Goal: Task Accomplishment & Management: Manage account settings

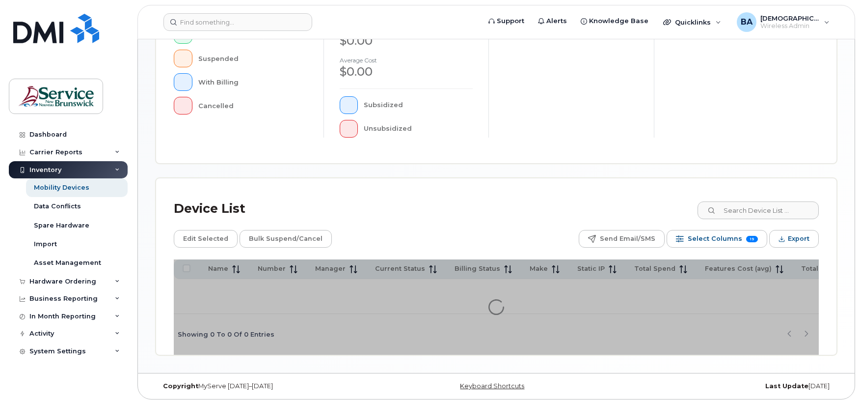
scroll to position [278, 0]
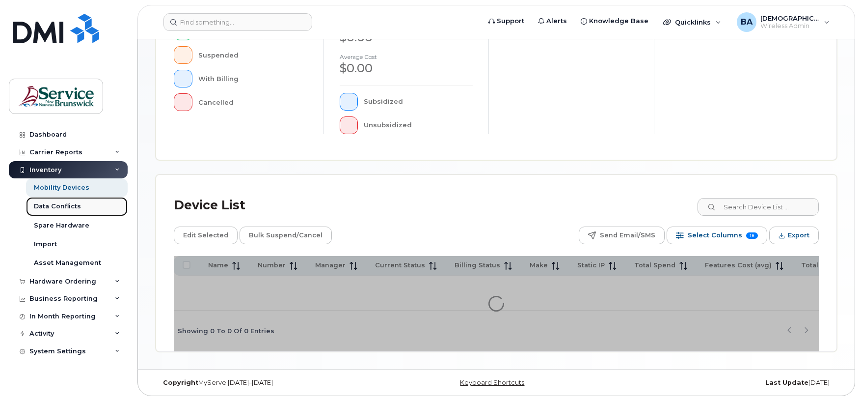
click at [54, 205] on div "Data Conflicts" at bounding box center [57, 206] width 47 height 9
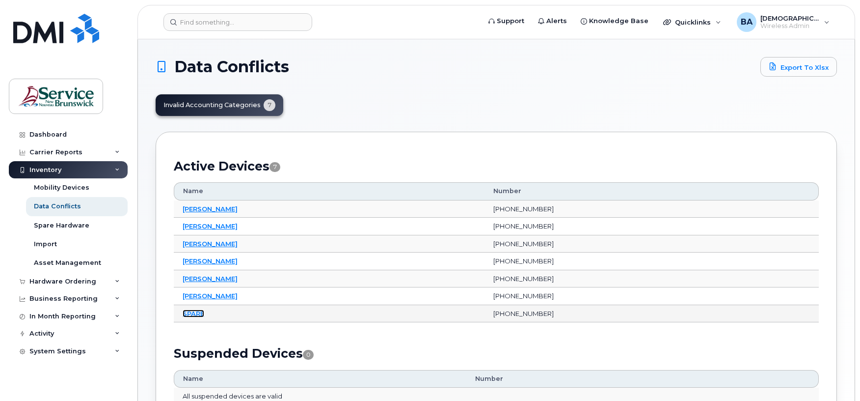
click at [189, 315] on link "SPARE" at bounding box center [194, 313] width 22 height 8
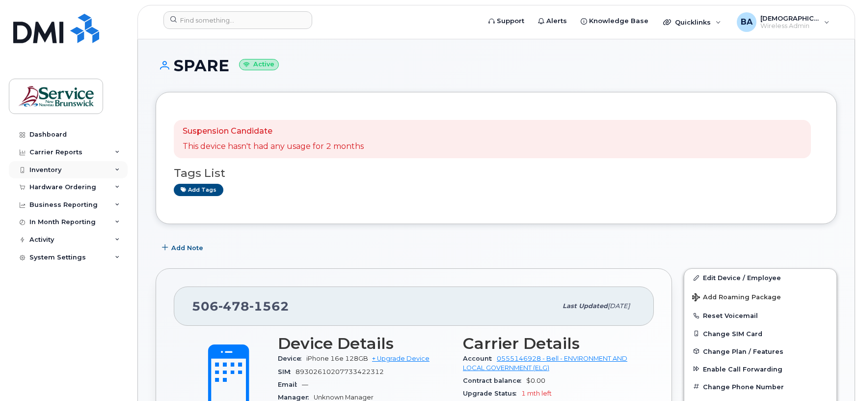
click at [47, 169] on div "Inventory" at bounding box center [45, 170] width 32 height 8
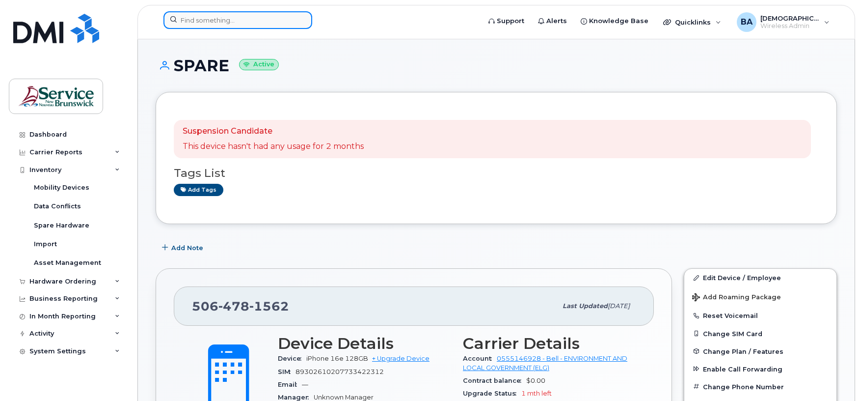
click at [224, 25] on input at bounding box center [237, 20] width 149 height 18
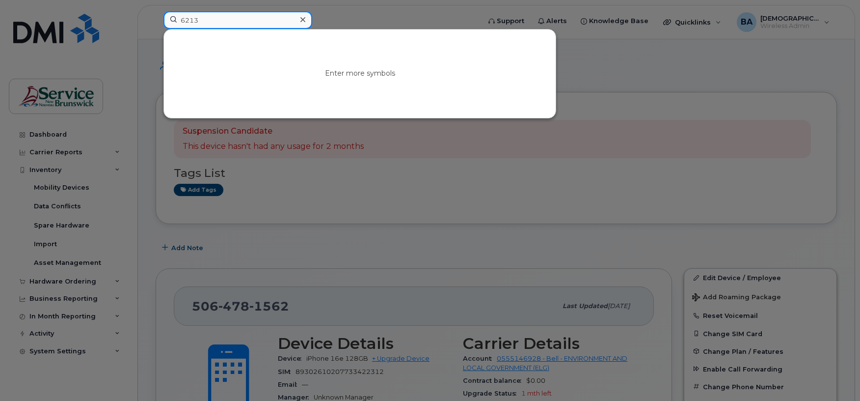
type input "6213"
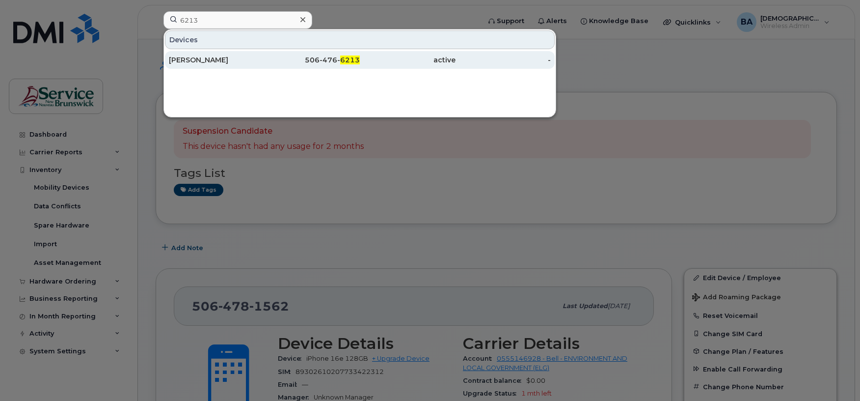
click at [330, 56] on div "506-476- 6213" at bounding box center [313, 60] width 96 height 10
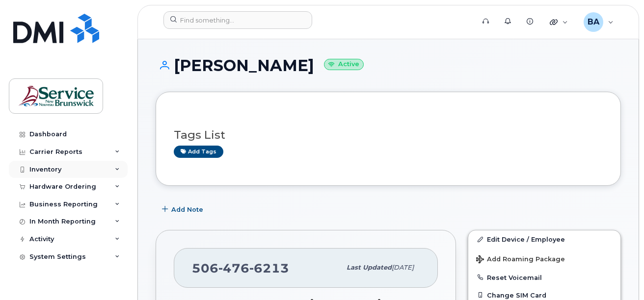
click at [48, 170] on div "Inventory" at bounding box center [45, 170] width 32 height 8
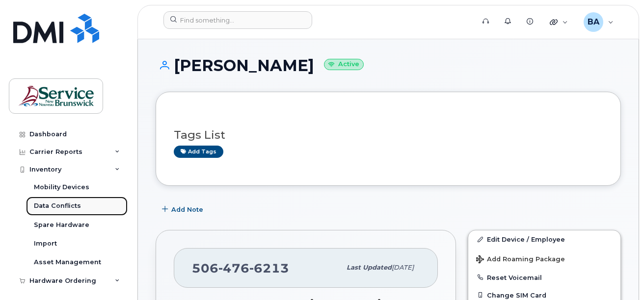
click at [55, 207] on div "Data Conflicts" at bounding box center [57, 206] width 47 height 9
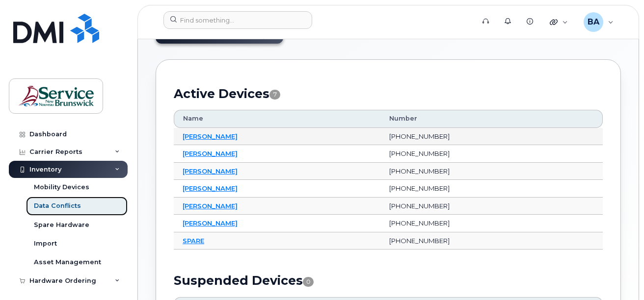
scroll to position [98, 0]
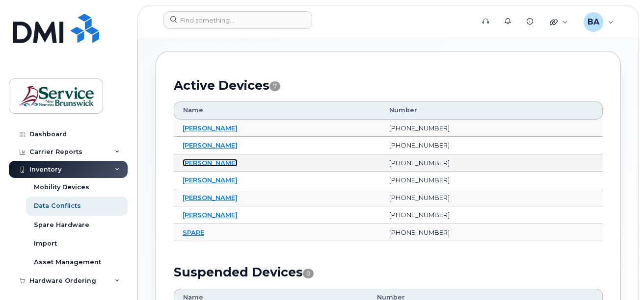
click at [203, 164] on link "Mallory Gilliss" at bounding box center [210, 163] width 55 height 8
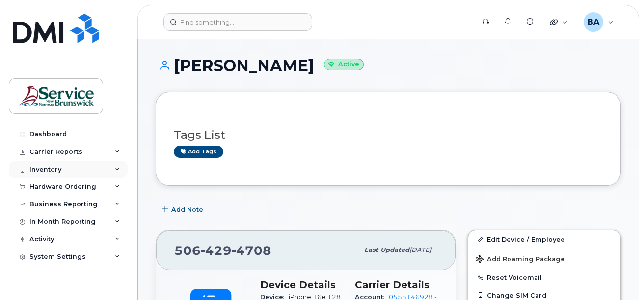
click at [57, 164] on div "Inventory" at bounding box center [68, 170] width 119 height 18
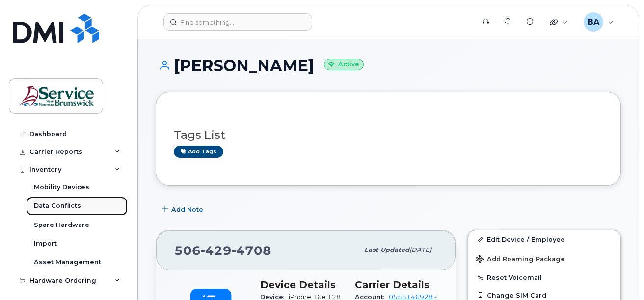
click at [56, 205] on div "Data Conflicts" at bounding box center [57, 206] width 47 height 9
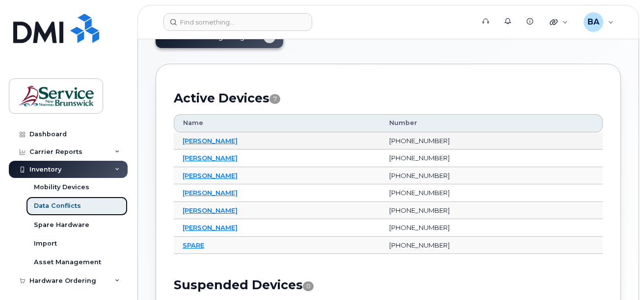
scroll to position [98, 0]
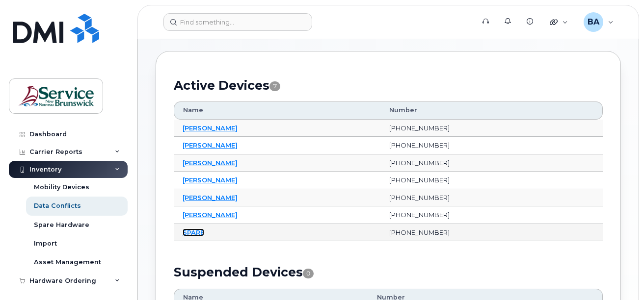
click at [194, 236] on link "SPARE" at bounding box center [194, 233] width 22 height 8
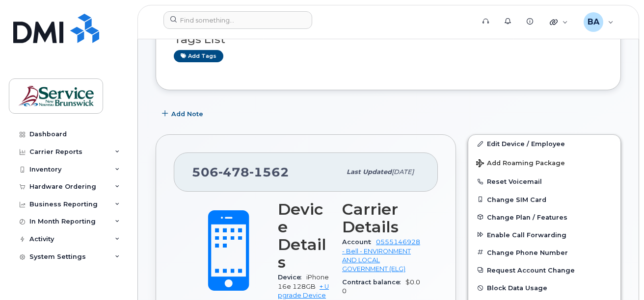
scroll to position [147, 0]
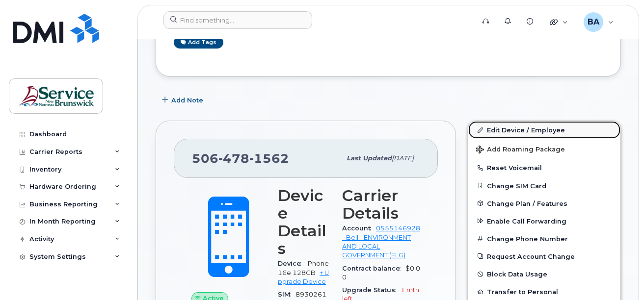
click at [493, 130] on link "Edit Device / Employee" at bounding box center [544, 130] width 152 height 18
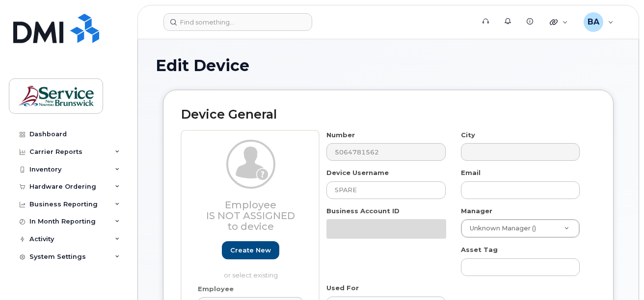
select select "34532060"
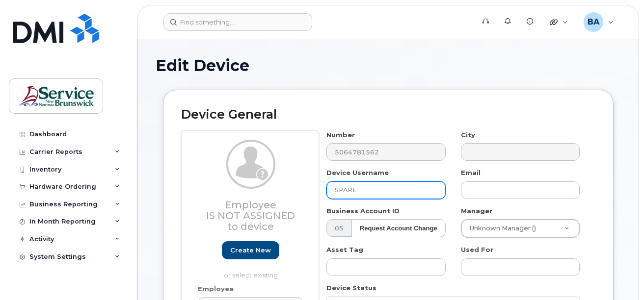
click at [385, 187] on input "SPARE" at bounding box center [385, 191] width 119 height 18
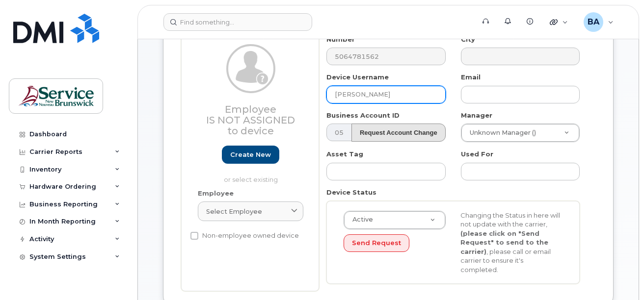
scroll to position [98, 0]
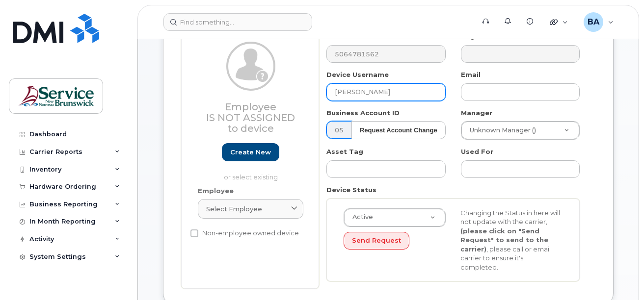
type input "[PERSON_NAME]"
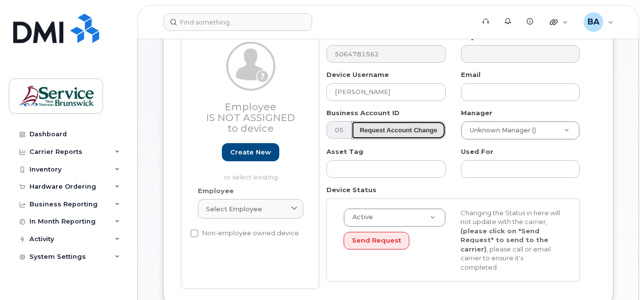
click at [384, 130] on strong "Request Account Change" at bounding box center [399, 130] width 78 height 7
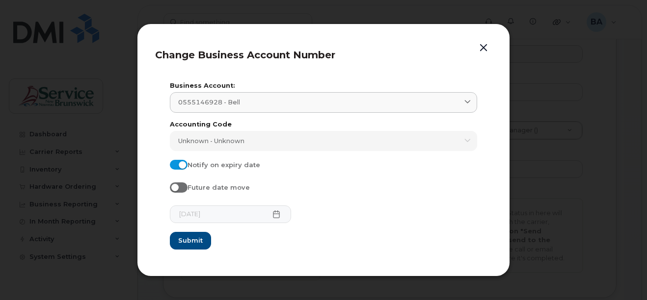
click at [339, 191] on div "Future date move" at bounding box center [323, 190] width 307 height 14
click at [485, 50] on button "button" at bounding box center [483, 48] width 15 height 14
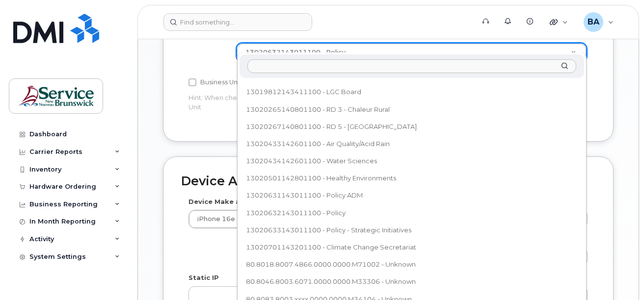
scroll to position [491, 0]
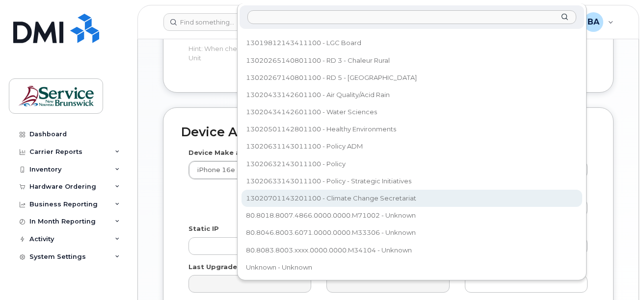
select select "35202606"
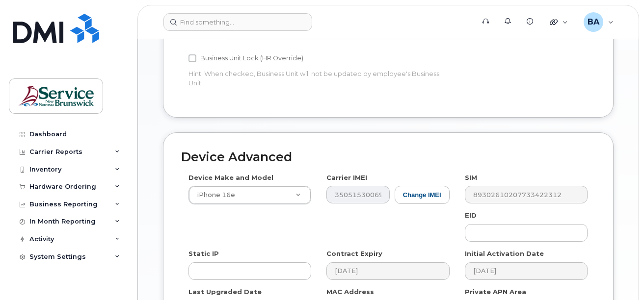
scroll to position [572, 0]
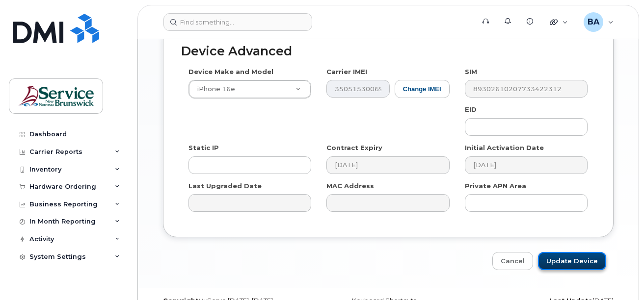
click at [579, 252] on input "Update Device" at bounding box center [572, 261] width 68 height 18
type input "Saving..."
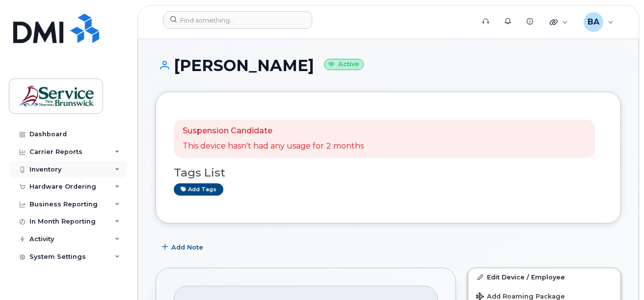
click at [53, 169] on div "Inventory" at bounding box center [45, 170] width 32 height 8
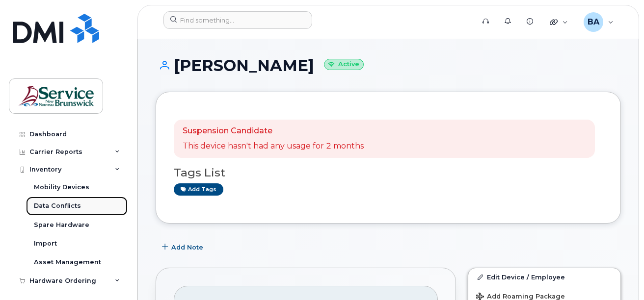
click at [49, 208] on div "Data Conflicts" at bounding box center [57, 206] width 47 height 9
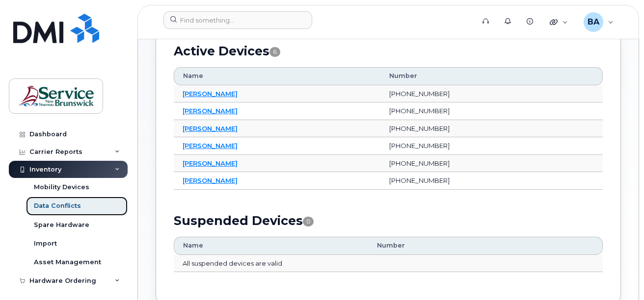
scroll to position [147, 0]
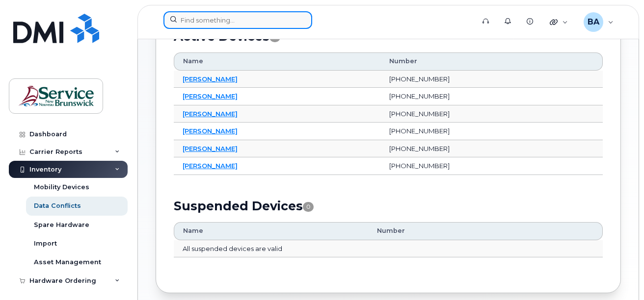
click at [194, 23] on input at bounding box center [237, 20] width 149 height 18
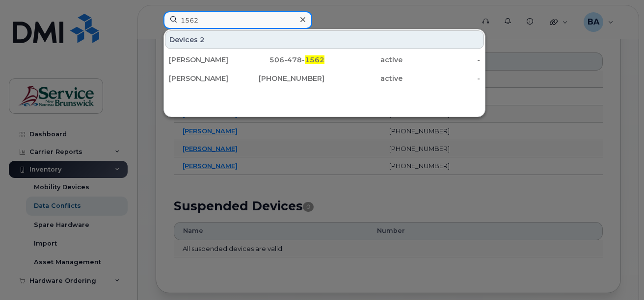
type input "1562"
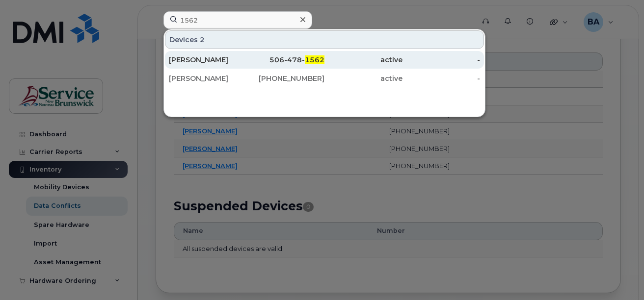
click at [212, 61] on div "Ian Lodge" at bounding box center [208, 60] width 78 height 10
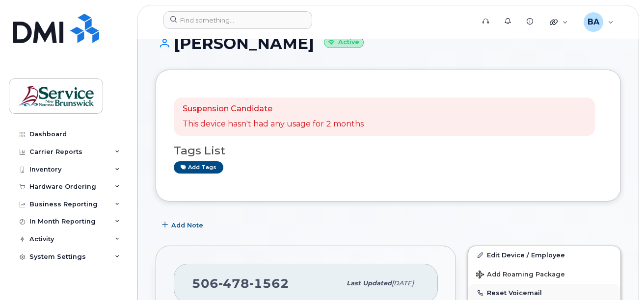
scroll to position [49, 0]
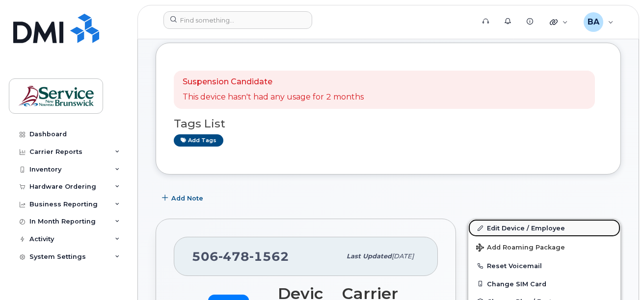
click at [495, 223] on link "Edit Device / Employee" at bounding box center [544, 228] width 152 height 18
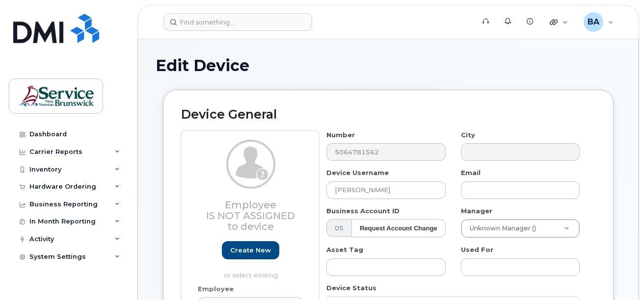
select select "35202606"
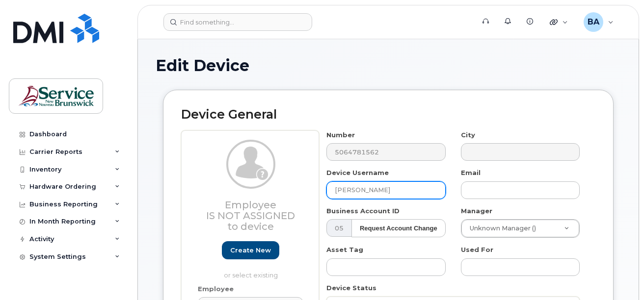
drag, startPoint x: 356, startPoint y: 191, endPoint x: 286, endPoint y: 187, distance: 70.4
click at [286, 187] on div "Employee Is not assigned to device Create new or select existing Employee Selec…" at bounding box center [388, 259] width 414 height 257
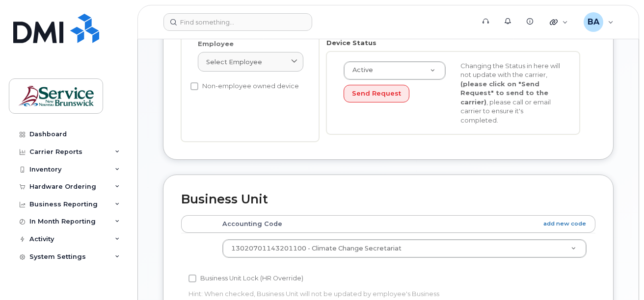
scroll to position [295, 0]
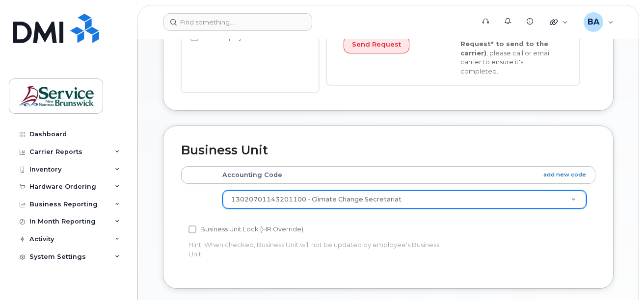
type input "Spare (NEW)"
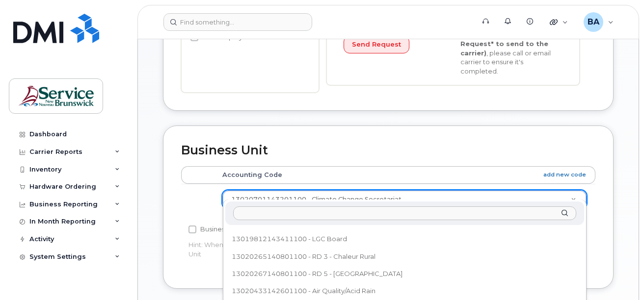
scroll to position [0, 0]
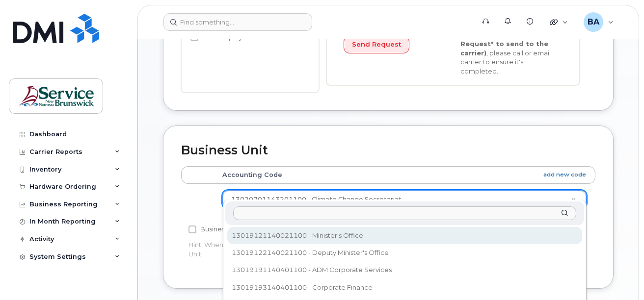
click at [432, 214] on input "text" at bounding box center [404, 214] width 343 height 14
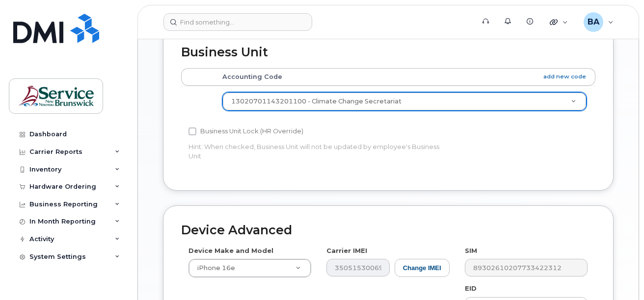
scroll to position [320, 0]
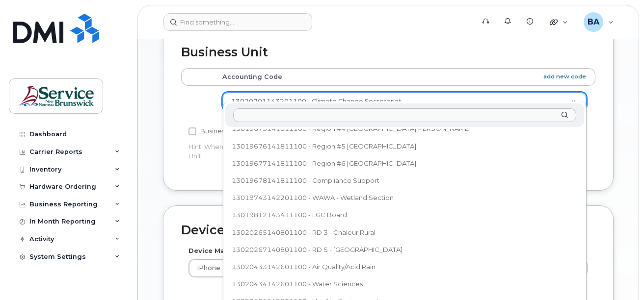
click at [460, 114] on input "text" at bounding box center [404, 115] width 343 height 14
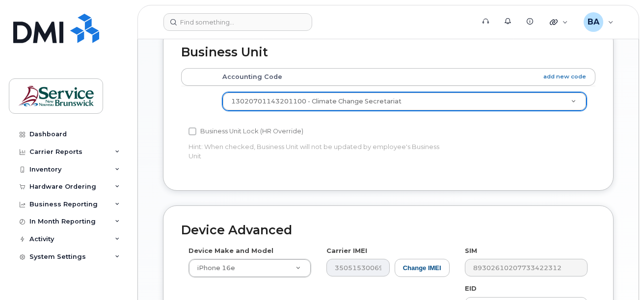
drag, startPoint x: 435, startPoint y: 93, endPoint x: 256, endPoint y: 94, distance: 179.7
drag, startPoint x: 412, startPoint y: 84, endPoint x: 393, endPoint y: 91, distance: 20.2
click at [314, 91] on td "13020701143201100 - Climate Change Secretariat 13019121140021100 - Minister's O…" at bounding box center [405, 101] width 382 height 31
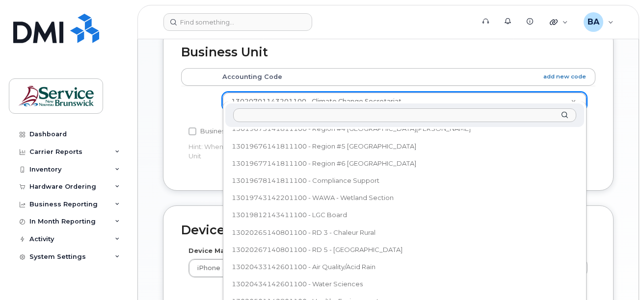
drag, startPoint x: 400, startPoint y: 92, endPoint x: 334, endPoint y: 95, distance: 66.3
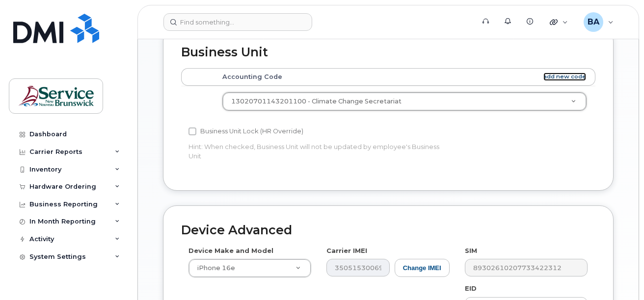
click at [562, 73] on link "add new code" at bounding box center [564, 77] width 43 height 8
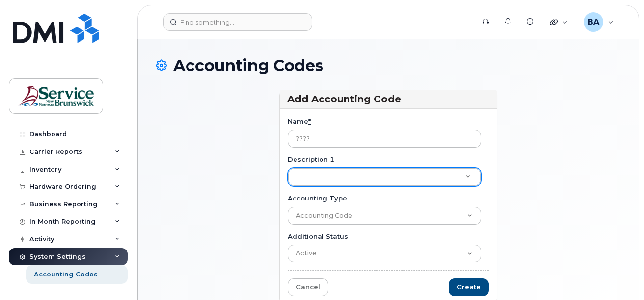
type input "????"
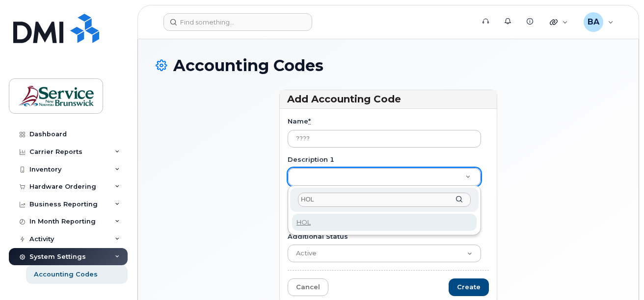
type input "HOLD"
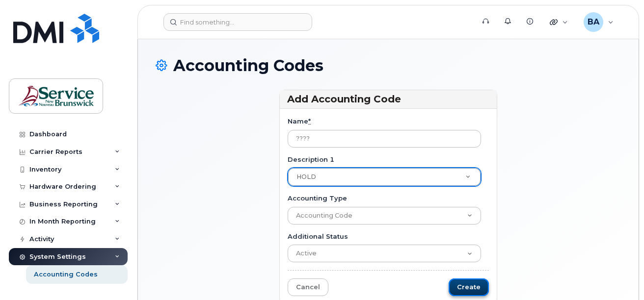
click at [460, 285] on input "Create" at bounding box center [469, 288] width 40 height 18
type input "Saving..."
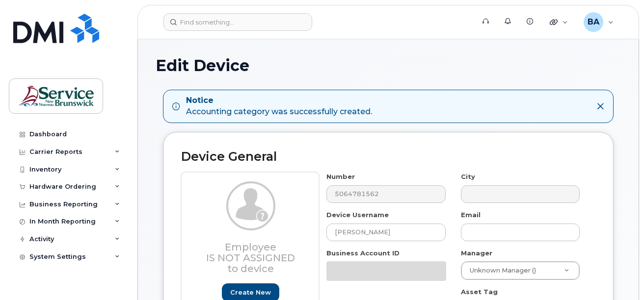
select select "35202606"
click at [40, 170] on div "Inventory" at bounding box center [45, 170] width 32 height 8
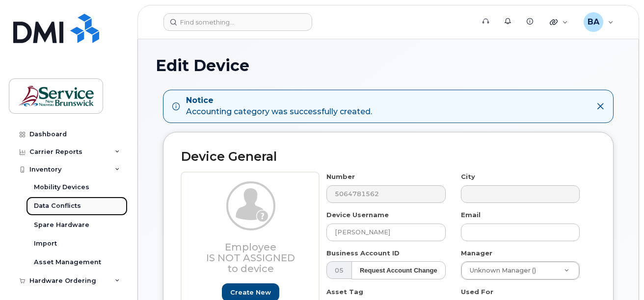
click at [49, 201] on link "Data Conflicts" at bounding box center [77, 206] width 102 height 19
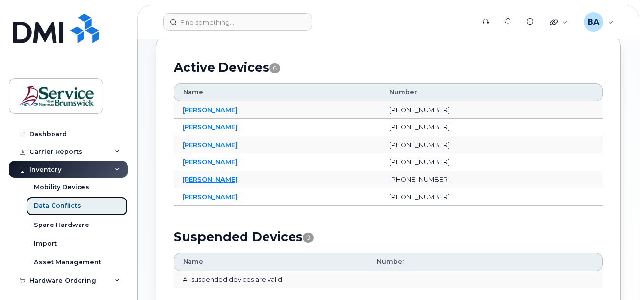
scroll to position [98, 0]
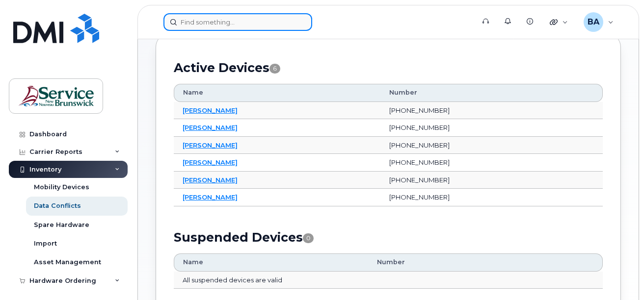
click at [229, 24] on input at bounding box center [237, 22] width 149 height 18
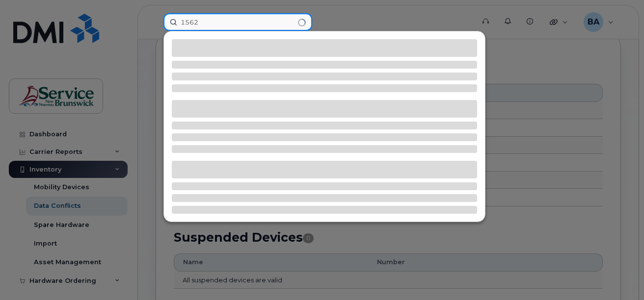
type input "1562"
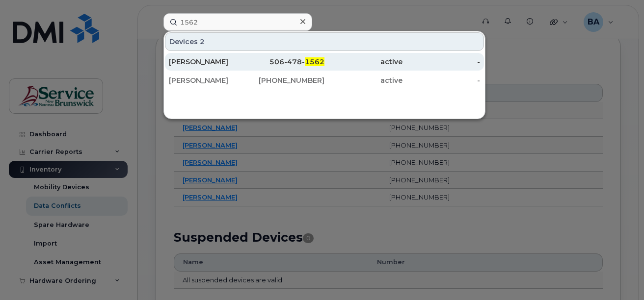
click at [284, 62] on div "506-478- 1562" at bounding box center [286, 62] width 78 height 10
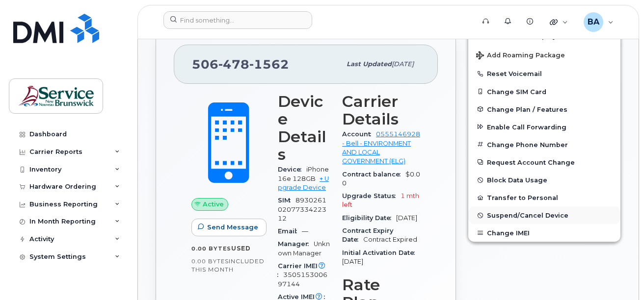
scroll to position [196, 0]
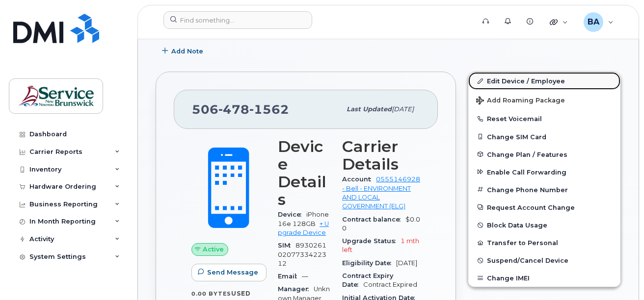
click at [502, 79] on link "Edit Device / Employee" at bounding box center [544, 81] width 152 height 18
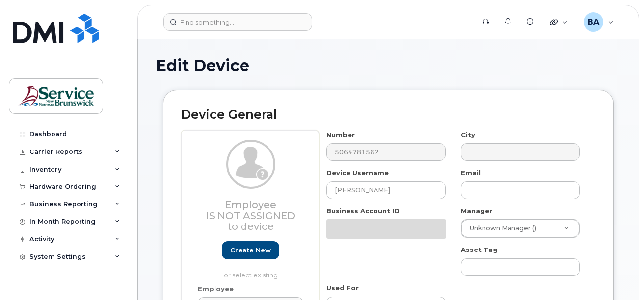
select select "35202606"
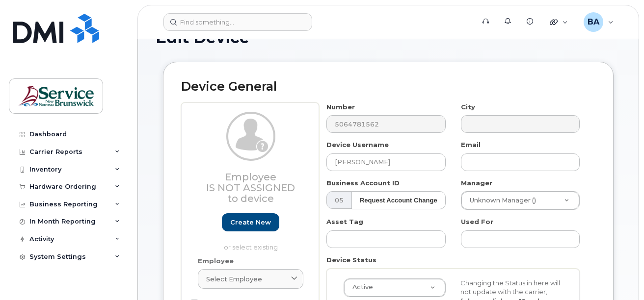
scroll to position [49, 0]
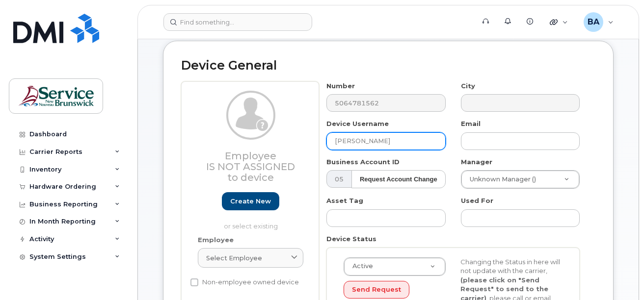
drag, startPoint x: 346, startPoint y: 140, endPoint x: 292, endPoint y: 145, distance: 54.7
click at [299, 143] on div "Employee Is not assigned to device Create new or select existing Employee Selec…" at bounding box center [388, 209] width 414 height 257
type input "A"
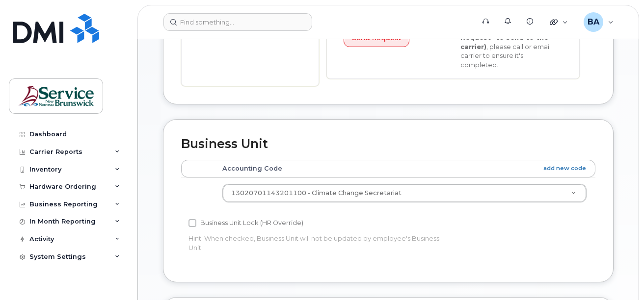
scroll to position [295, 0]
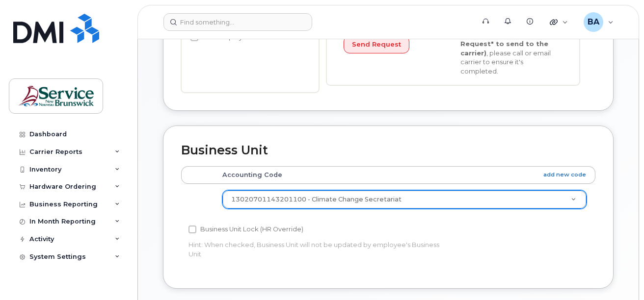
type input "SPARE"
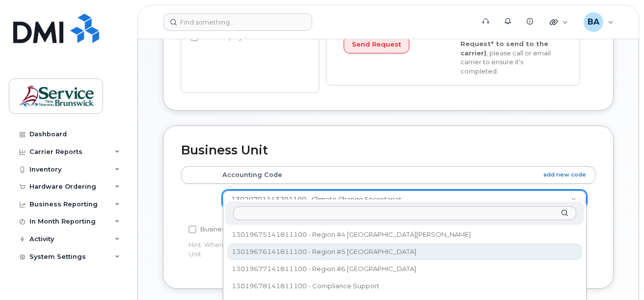
scroll to position [0, 0]
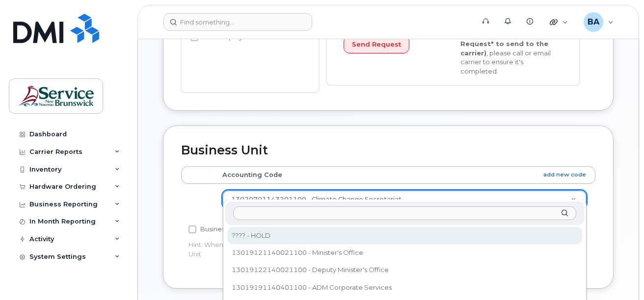
select select "36040233"
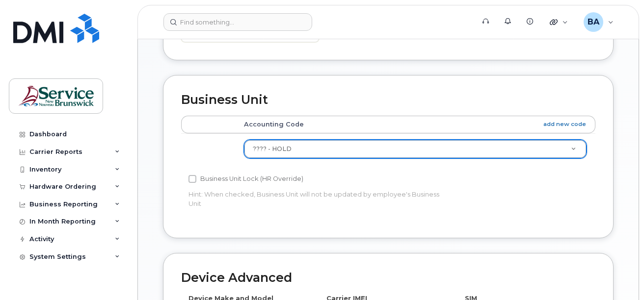
scroll to position [344, 0]
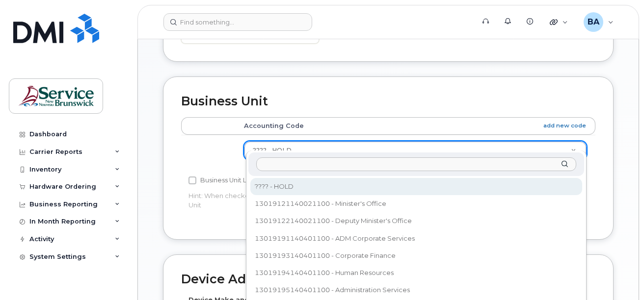
drag, startPoint x: 320, startPoint y: 139, endPoint x: 236, endPoint y: 141, distance: 84.0
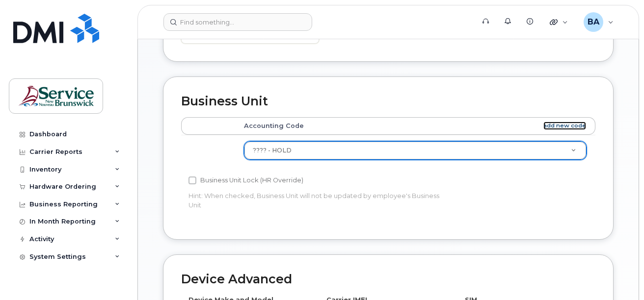
click at [565, 122] on link "add new code" at bounding box center [564, 126] width 43 height 8
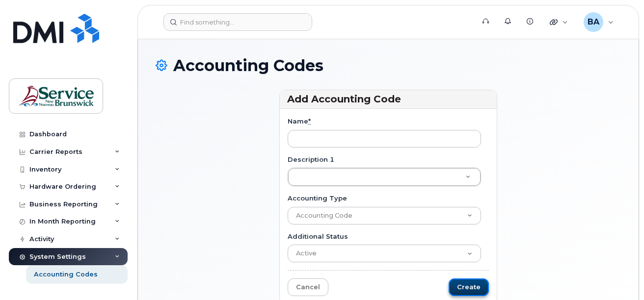
click at [463, 287] on input "Create" at bounding box center [469, 288] width 40 height 18
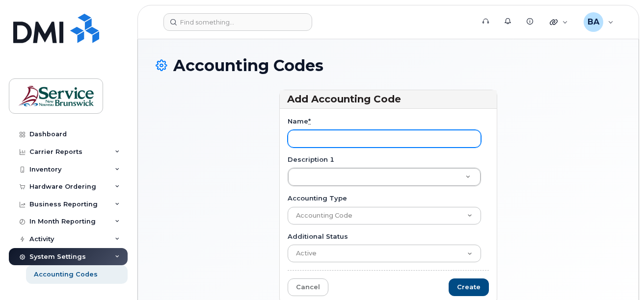
click at [350, 135] on input "Name *" at bounding box center [384, 139] width 193 height 18
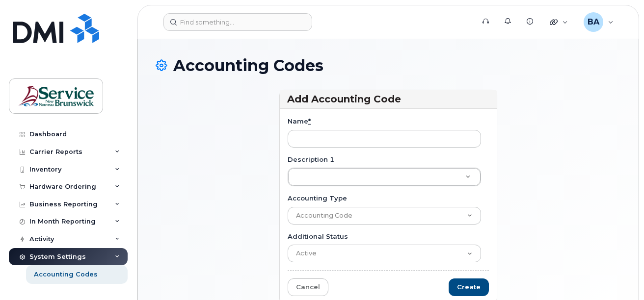
click at [513, 118] on div "Add Accounting Code Name * Description 1 Description 1 Description 1 Accounting…" at bounding box center [388, 202] width 465 height 224
click at [316, 284] on link "Cancel" at bounding box center [308, 288] width 41 height 18
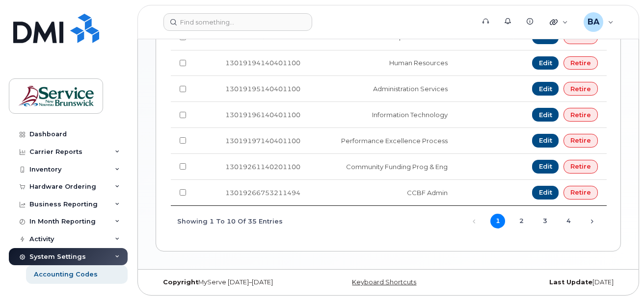
scroll to position [333, 0]
click at [521, 221] on link "2" at bounding box center [521, 221] width 15 height 15
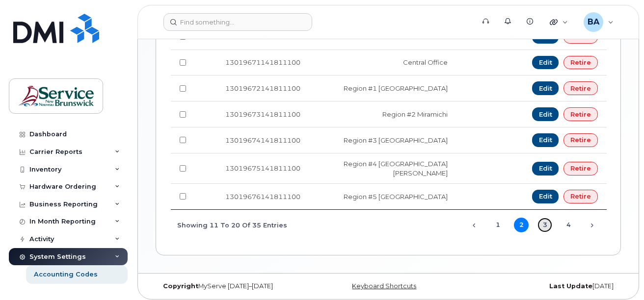
click at [546, 218] on link "3" at bounding box center [545, 225] width 15 height 15
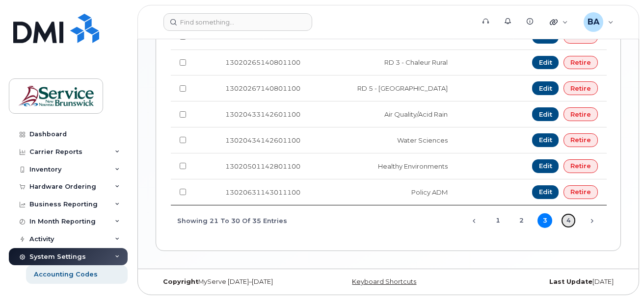
click at [562, 218] on link "4" at bounding box center [568, 221] width 15 height 15
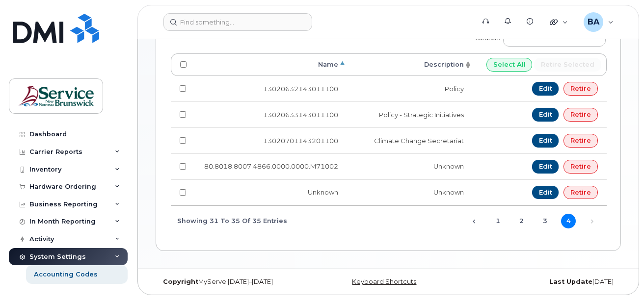
scroll to position [203, 0]
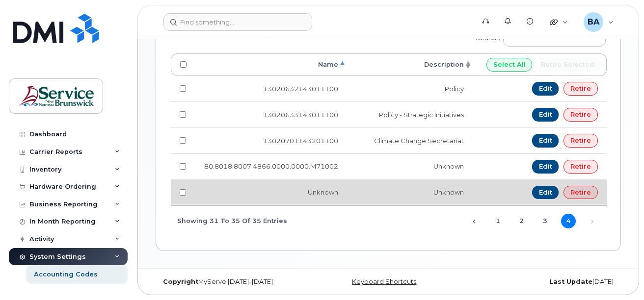
click at [436, 193] on td "Unknown" at bounding box center [410, 193] width 126 height 26
click at [291, 195] on td "Unknown" at bounding box center [271, 193] width 152 height 26
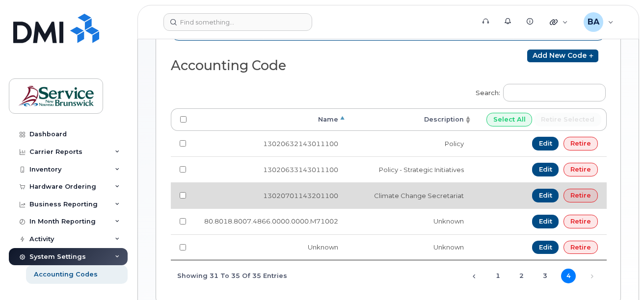
scroll to position [0, 0]
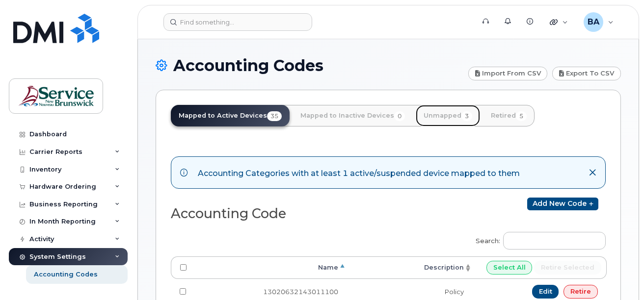
click at [436, 114] on link "Unmapped 3" at bounding box center [448, 116] width 64 height 22
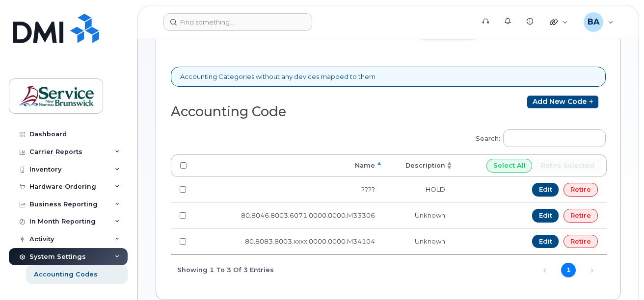
scroll to position [98, 0]
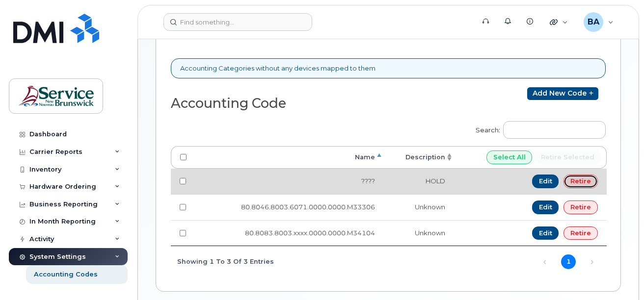
click at [576, 180] on link "Retire" at bounding box center [581, 182] width 34 height 14
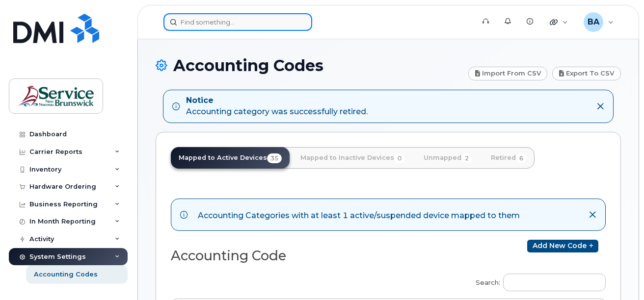
click at [239, 21] on input at bounding box center [237, 22] width 149 height 18
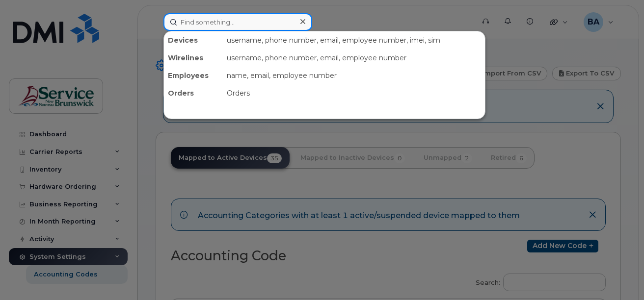
type input "1562"
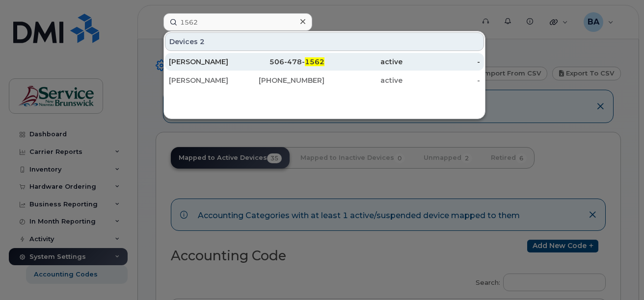
click at [302, 62] on div "506-478- 1562" at bounding box center [286, 62] width 78 height 10
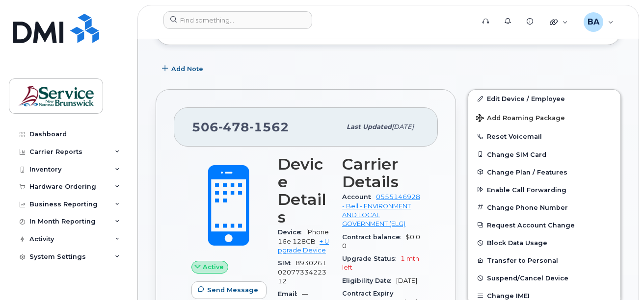
scroll to position [196, 0]
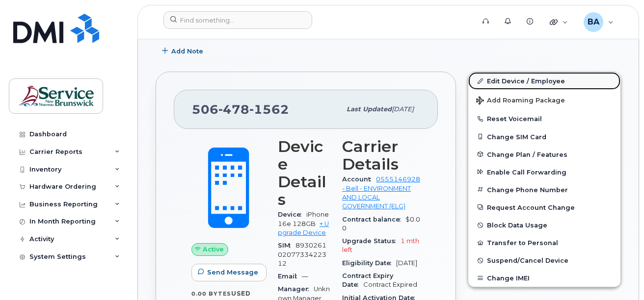
click at [499, 81] on link "Edit Device / Employee" at bounding box center [544, 81] width 152 height 18
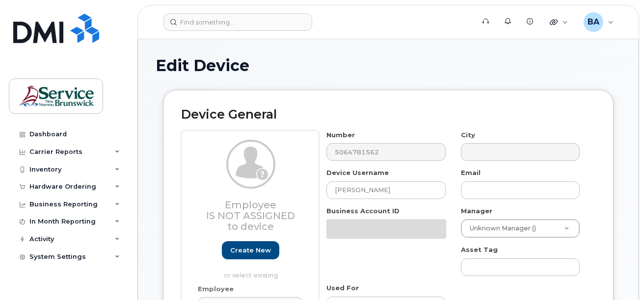
select select "35202606"
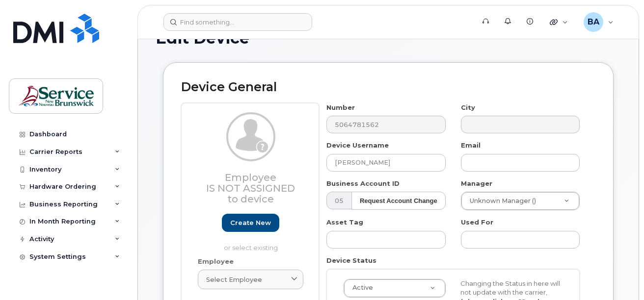
scroll to position [49, 0]
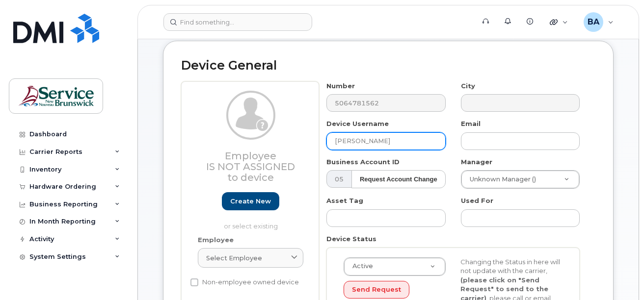
drag, startPoint x: 399, startPoint y: 142, endPoint x: 264, endPoint y: 146, distance: 135.1
click at [276, 146] on div "Employee Is not assigned to device Create new or select existing Employee Selec…" at bounding box center [388, 209] width 414 height 257
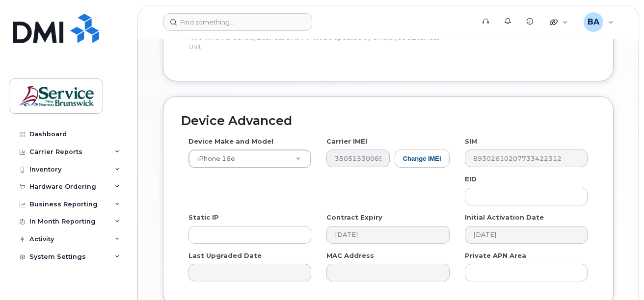
scroll to position [540, 0]
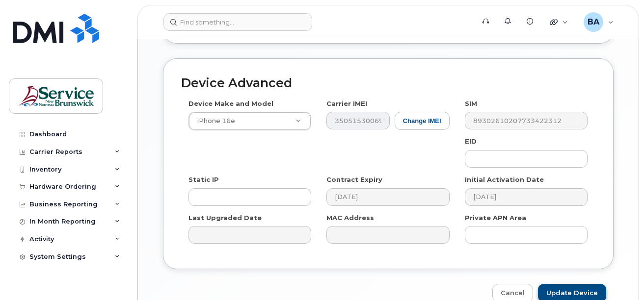
type input "SPARE"
click at [567, 284] on input "Update Device" at bounding box center [572, 293] width 68 height 18
type input "Saving..."
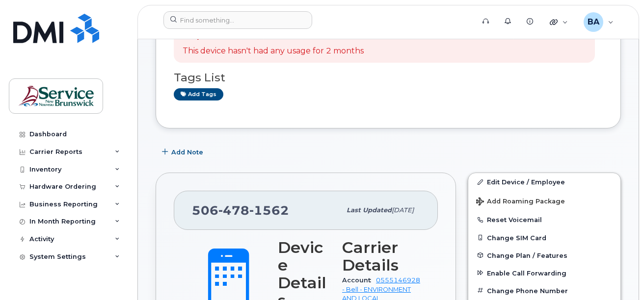
scroll to position [196, 0]
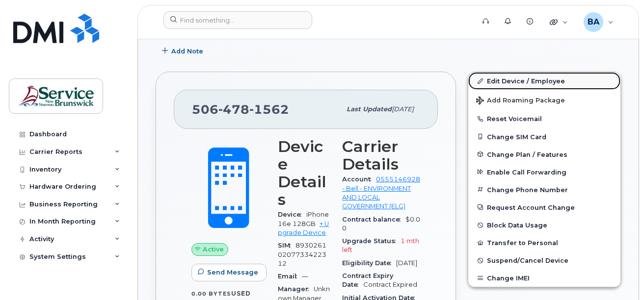
click at [494, 78] on link "Edit Device / Employee" at bounding box center [544, 81] width 152 height 18
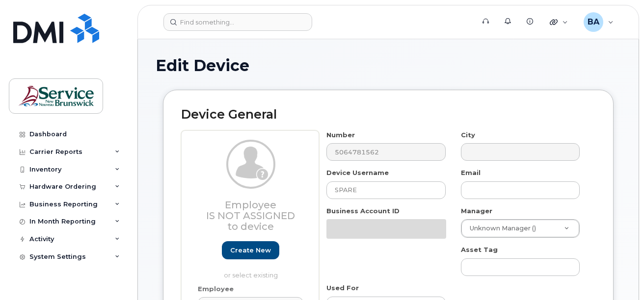
select select "35202606"
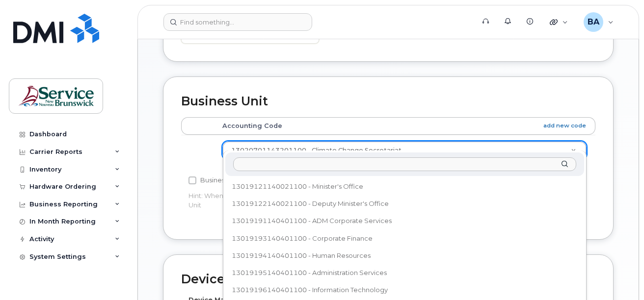
scroll to position [320, 0]
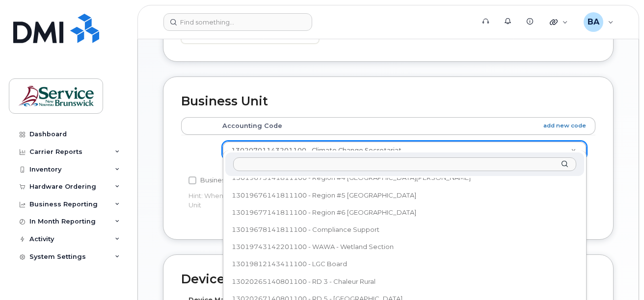
click at [515, 161] on input "text" at bounding box center [404, 165] width 343 height 14
drag, startPoint x: 381, startPoint y: 142, endPoint x: 354, endPoint y: 142, distance: 27.5
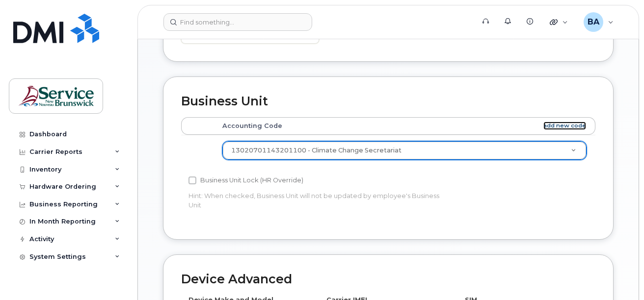
click at [545, 122] on link "add new code" at bounding box center [564, 126] width 43 height 8
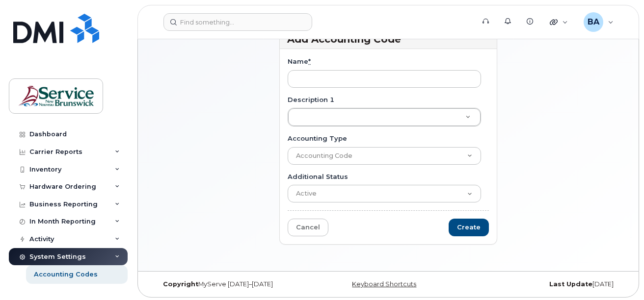
scroll to position [62, 0]
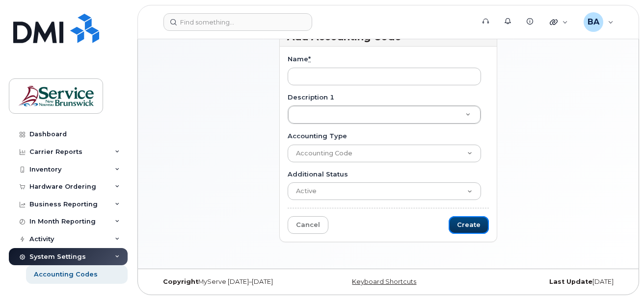
drag, startPoint x: 473, startPoint y: 225, endPoint x: 387, endPoint y: 163, distance: 106.1
click at [387, 165] on form "Name * Description 1 Description 1 Description 1 Accounting Type Accounting Cod…" at bounding box center [388, 144] width 201 height 180
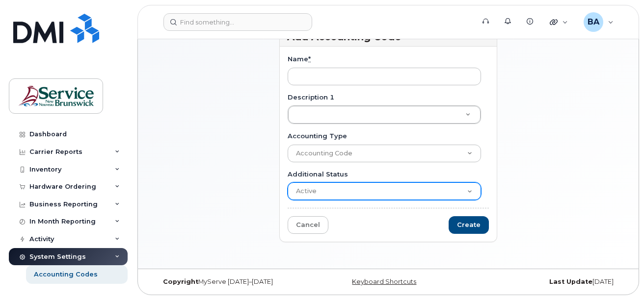
click at [377, 189] on select "Active Suspended Cancelled Closed" at bounding box center [384, 192] width 193 height 18
click at [372, 196] on select "Active Suspended Cancelled Closed" at bounding box center [384, 192] width 193 height 18
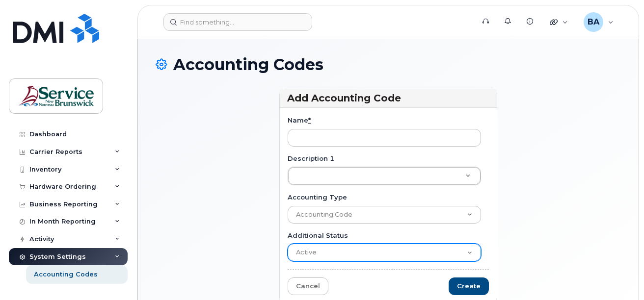
scroll to position [0, 0]
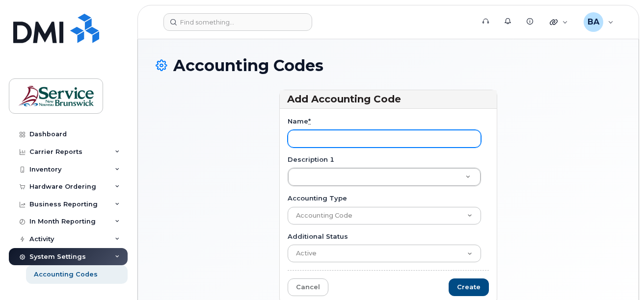
click at [342, 138] on input "Name *" at bounding box center [384, 139] width 193 height 18
type input "????"
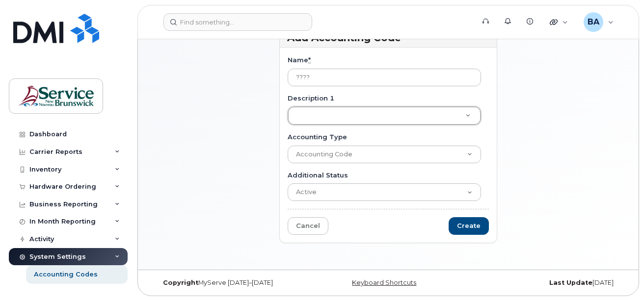
scroll to position [62, 0]
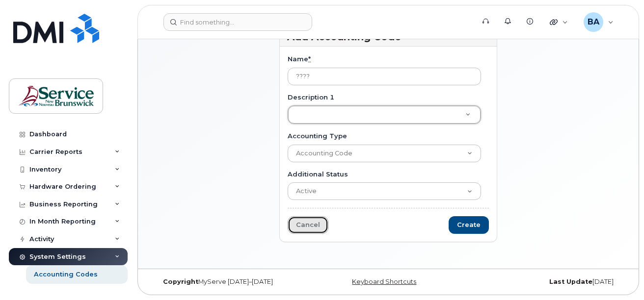
click at [306, 227] on link "Cancel" at bounding box center [308, 225] width 41 height 18
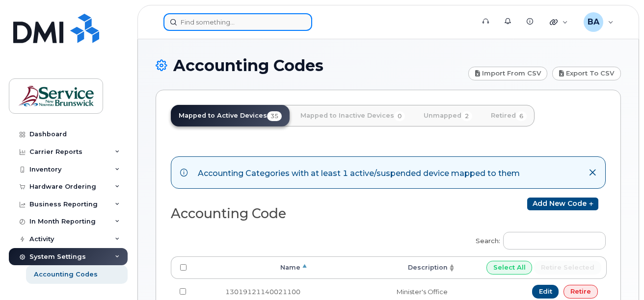
click at [208, 22] on input at bounding box center [237, 22] width 149 height 18
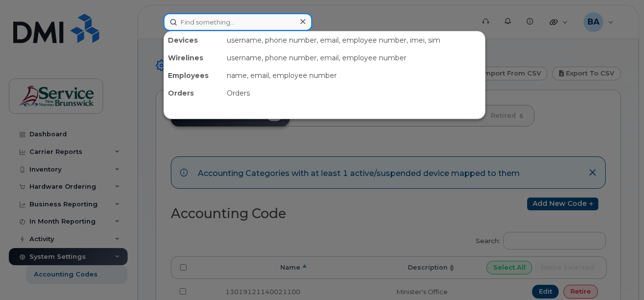
type input "1562"
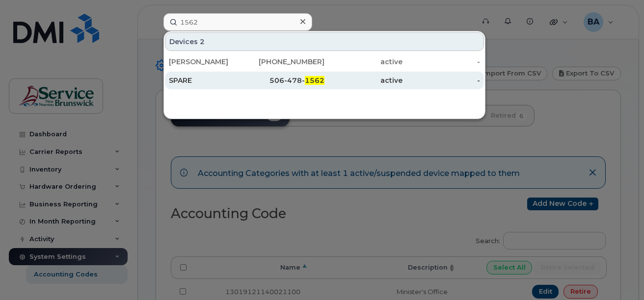
click at [292, 80] on div "506-478- 1562" at bounding box center [286, 81] width 78 height 10
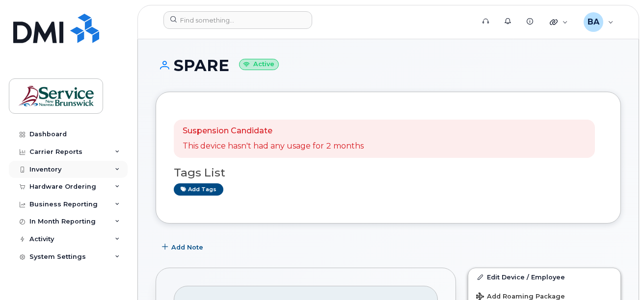
click at [42, 171] on div "Inventory" at bounding box center [45, 170] width 32 height 8
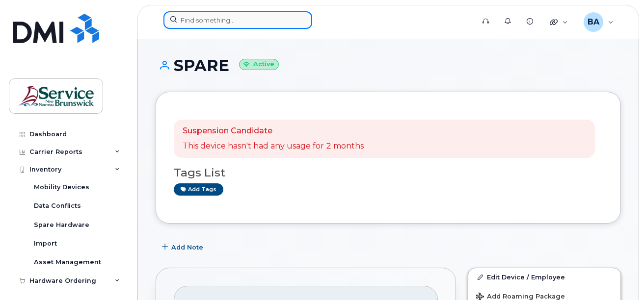
click at [220, 21] on input at bounding box center [237, 20] width 149 height 18
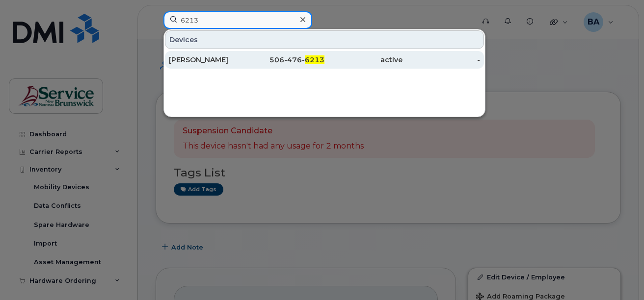
type input "6213"
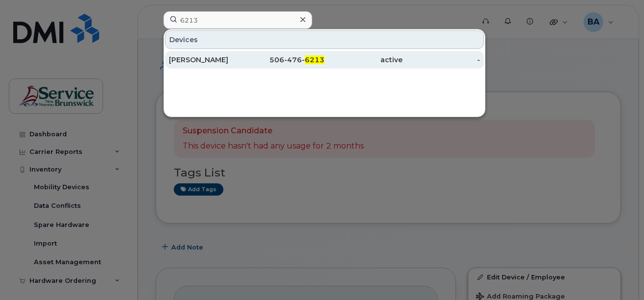
click at [219, 59] on div "Remi Levesque" at bounding box center [208, 60] width 78 height 10
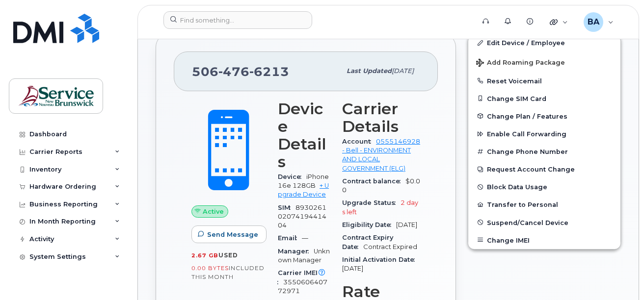
scroll to position [196, 0]
click at [518, 46] on link "Edit Device / Employee" at bounding box center [544, 43] width 152 height 18
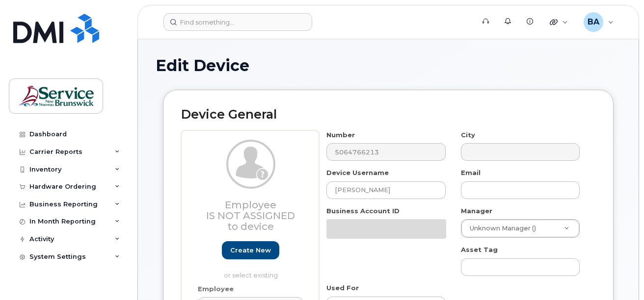
select select "35399974"
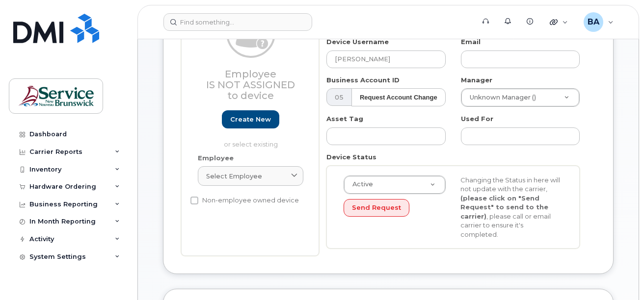
scroll to position [98, 0]
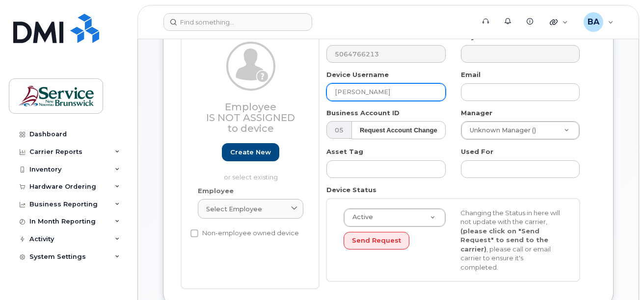
drag, startPoint x: 383, startPoint y: 92, endPoint x: 279, endPoint y: 90, distance: 103.6
click at [281, 90] on div "Employee Is not assigned to device Create new or select existing Employee Selec…" at bounding box center [388, 160] width 414 height 257
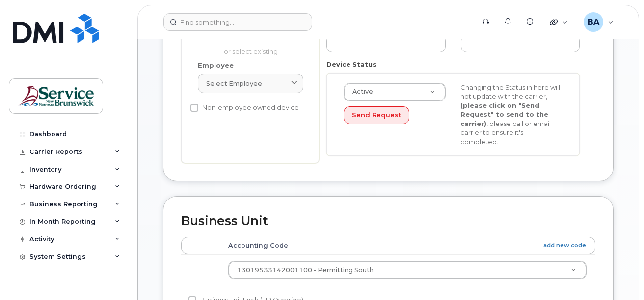
scroll to position [245, 0]
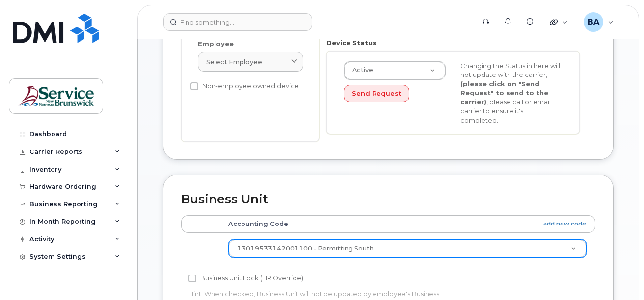
type input "Ian Lodge"
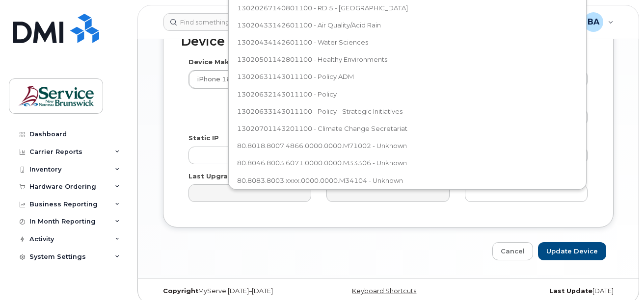
scroll to position [394, 0]
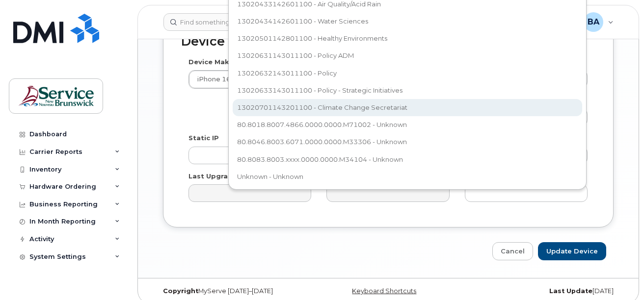
select select "35202606"
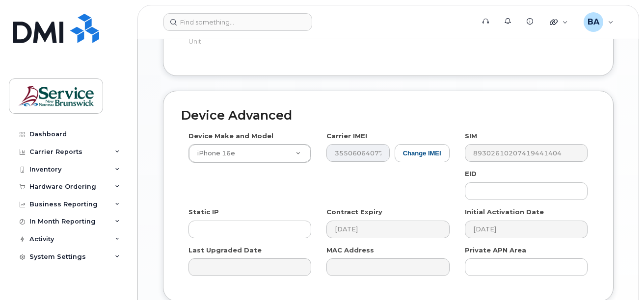
scroll to position [572, 0]
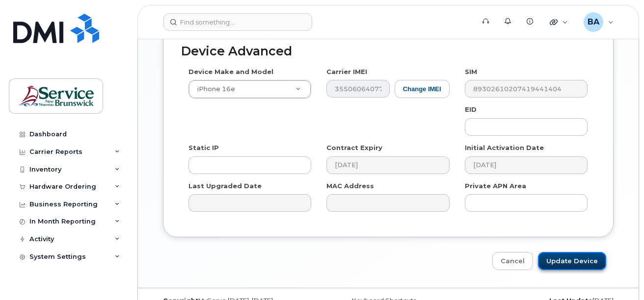
click at [580, 252] on input "Update Device" at bounding box center [572, 261] width 68 height 18
type input "Saving..."
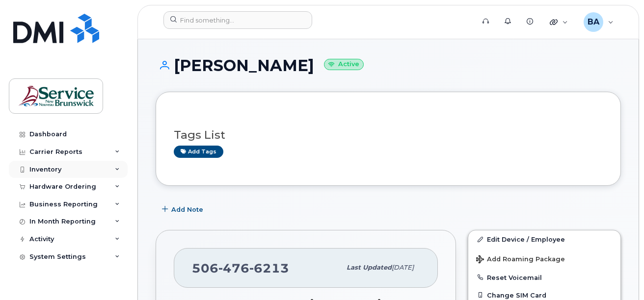
click at [46, 169] on div "Inventory" at bounding box center [45, 170] width 32 height 8
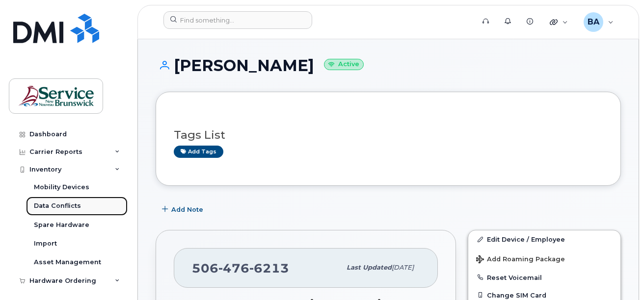
click at [64, 207] on div "Data Conflicts" at bounding box center [57, 206] width 47 height 9
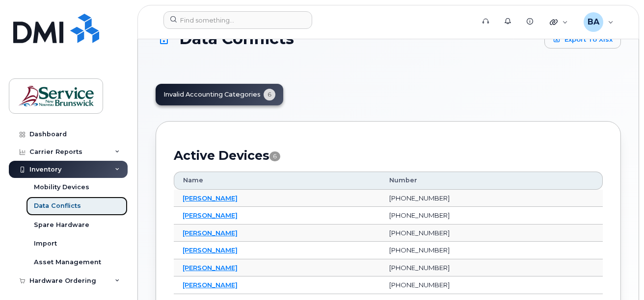
scroll to position [49, 0]
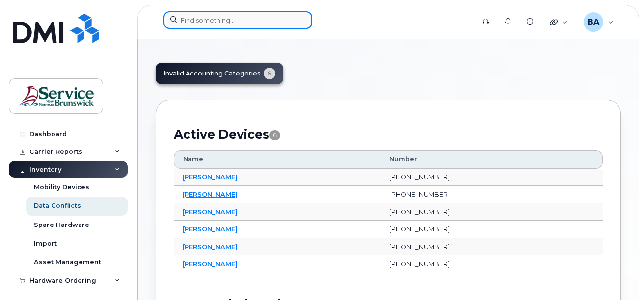
click at [211, 20] on input at bounding box center [237, 20] width 149 height 18
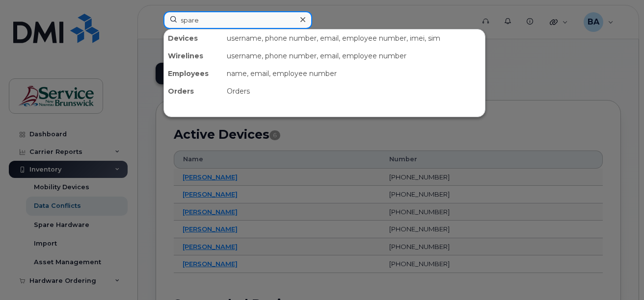
type input "spare"
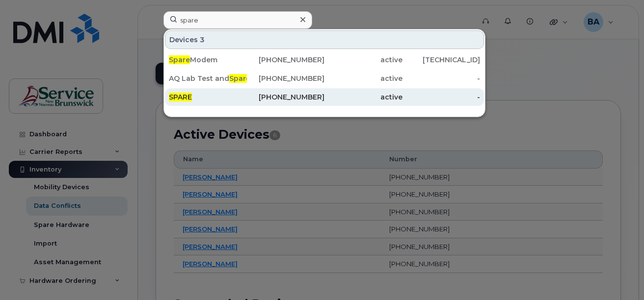
click at [178, 95] on span "SPARE" at bounding box center [180, 97] width 23 height 9
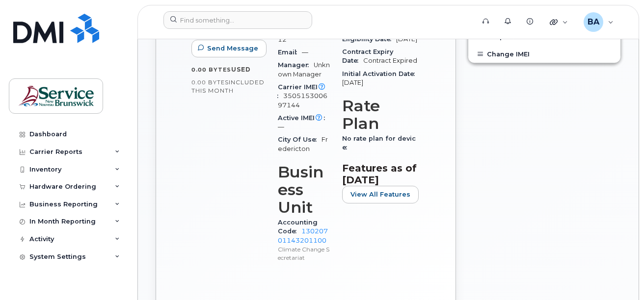
scroll to position [442, 0]
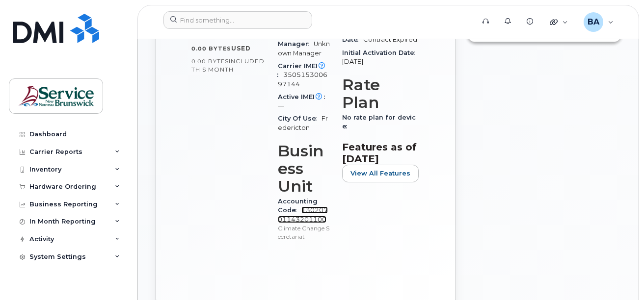
click at [297, 207] on link "13020701143201100" at bounding box center [303, 215] width 50 height 16
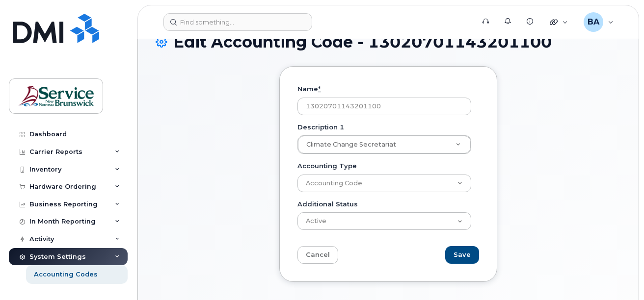
scroll to position [49, 0]
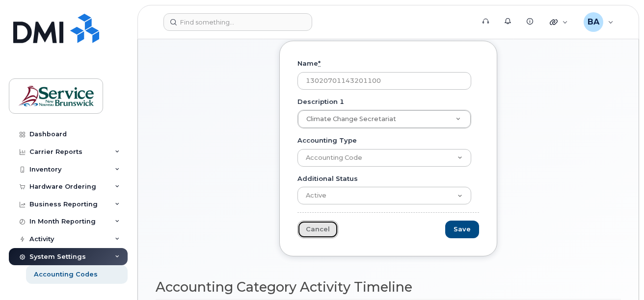
click at [313, 222] on link "Cancel" at bounding box center [317, 230] width 41 height 18
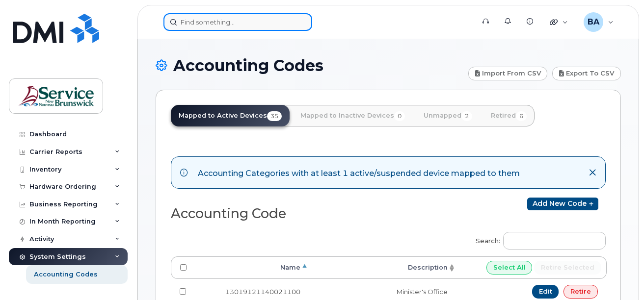
click at [255, 22] on input at bounding box center [237, 22] width 149 height 18
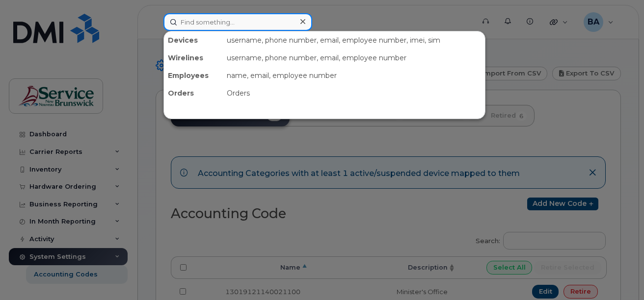
type input "1562"
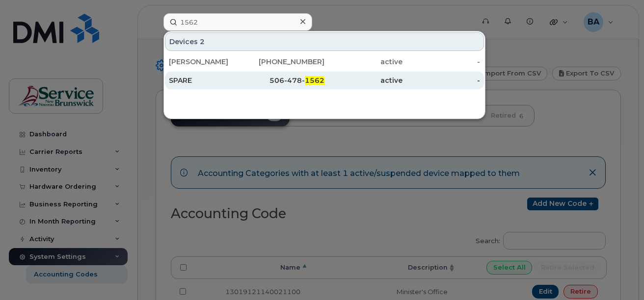
click at [278, 86] on div "506-478- 1562" at bounding box center [286, 81] width 78 height 18
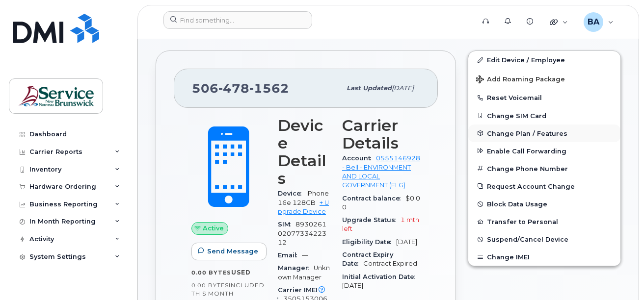
scroll to position [196, 0]
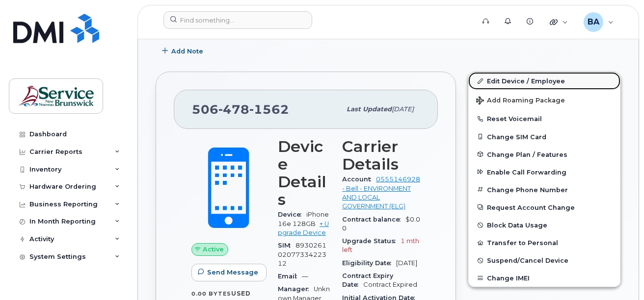
click at [522, 78] on link "Edit Device / Employee" at bounding box center [544, 81] width 152 height 18
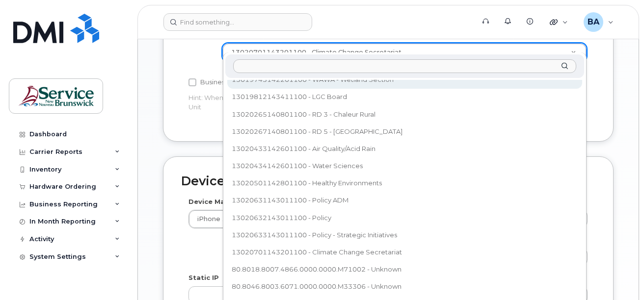
scroll to position [394, 0]
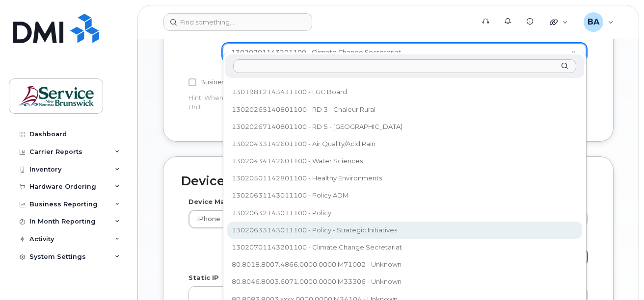
drag, startPoint x: 553, startPoint y: 219, endPoint x: 553, endPoint y: 243, distance: 24.1
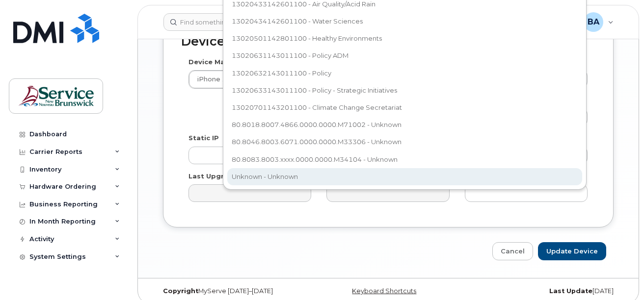
select select "34532060"
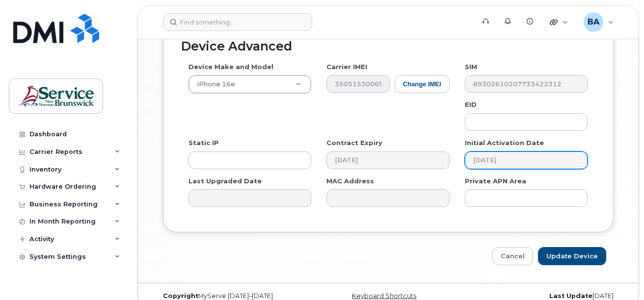
scroll to position [582, 0]
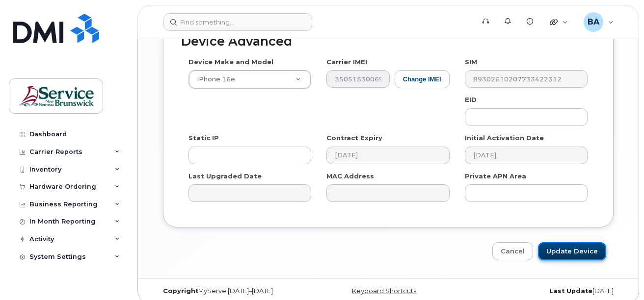
click at [579, 243] on input "Update Device" at bounding box center [572, 252] width 68 height 18
type input "Saving..."
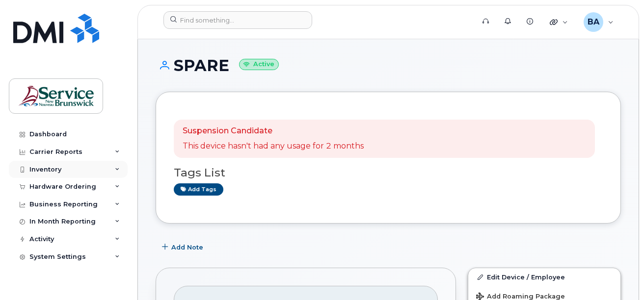
click at [48, 168] on div "Inventory" at bounding box center [45, 170] width 32 height 8
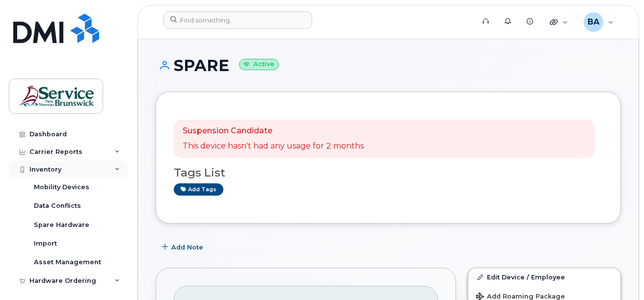
click at [51, 163] on div "Inventory" at bounding box center [68, 170] width 119 height 18
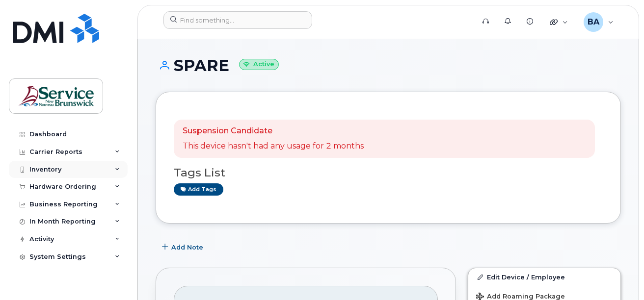
click at [51, 164] on div "Inventory" at bounding box center [68, 170] width 119 height 18
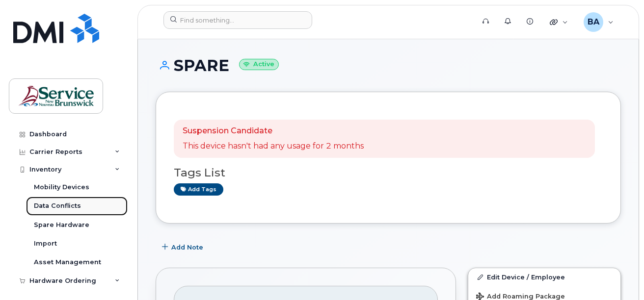
click at [49, 206] on div "Data Conflicts" at bounding box center [57, 206] width 47 height 9
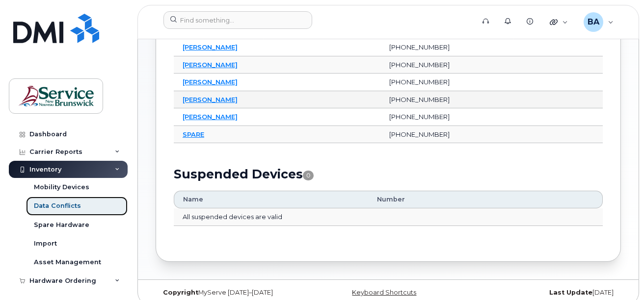
scroll to position [147, 0]
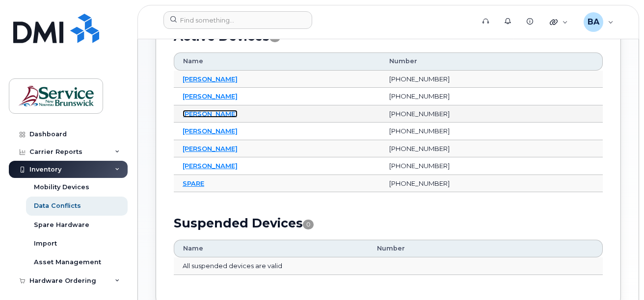
click at [200, 116] on link "[PERSON_NAME]" at bounding box center [210, 114] width 55 height 8
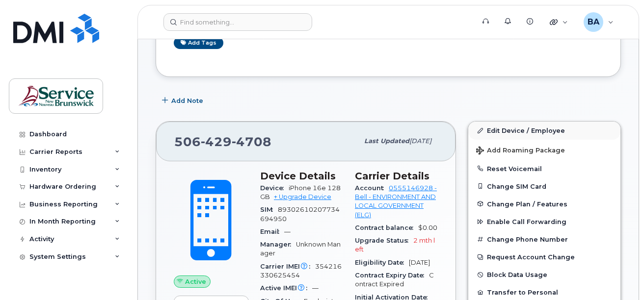
scroll to position [147, 0]
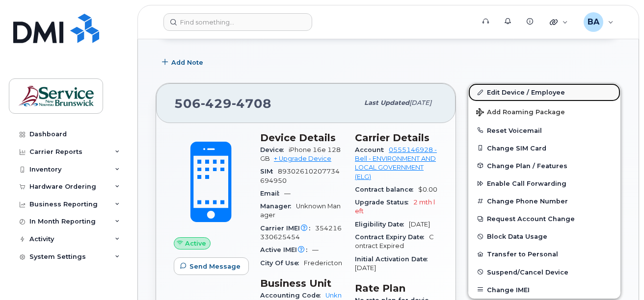
click at [501, 93] on link "Edit Device / Employee" at bounding box center [544, 92] width 152 height 18
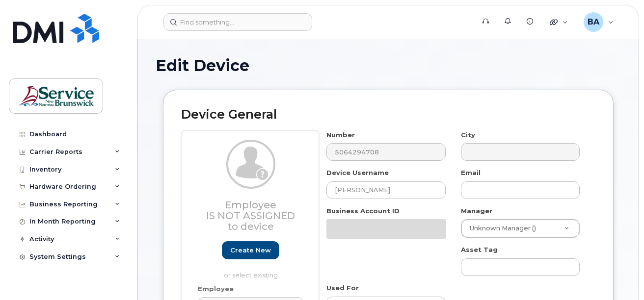
select select "34532060"
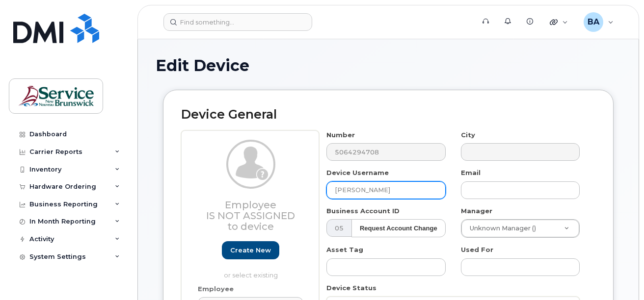
drag, startPoint x: 383, startPoint y: 189, endPoint x: 311, endPoint y: 195, distance: 72.4
click at [312, 195] on div "Employee Is not assigned to device Create new or select existing Employee Selec…" at bounding box center [388, 259] width 414 height 257
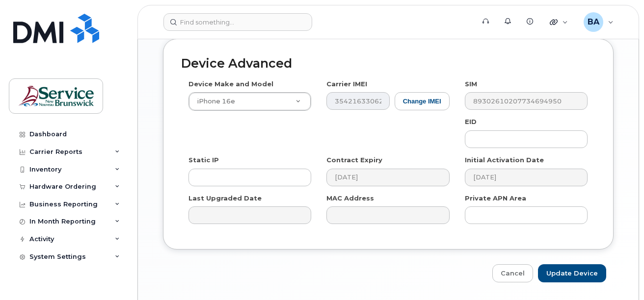
scroll to position [582, 0]
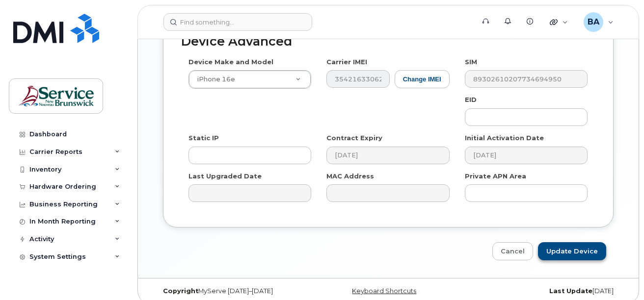
type input "SPARE [PERSON_NAME] DUP"
click at [566, 243] on input "Update Device" at bounding box center [572, 252] width 68 height 18
type input "Saving..."
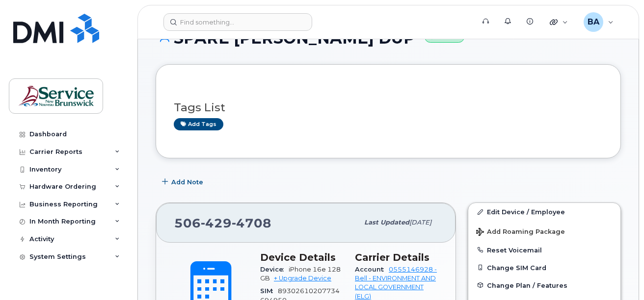
scroll to position [49, 0]
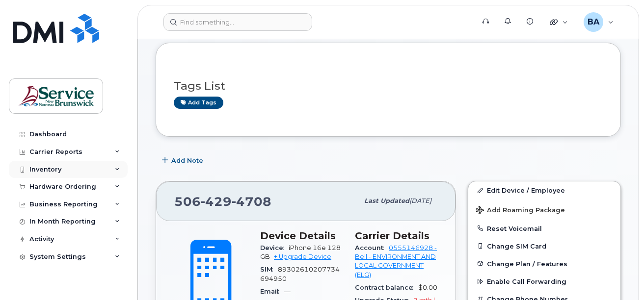
click at [54, 169] on div "Inventory" at bounding box center [45, 170] width 32 height 8
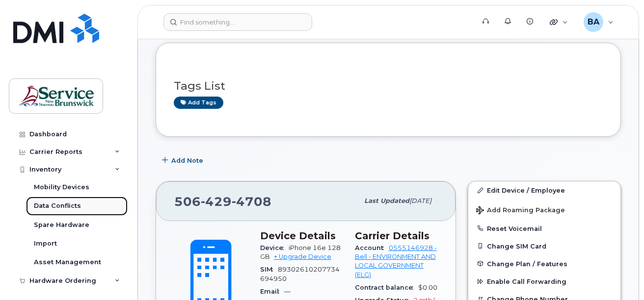
click at [55, 205] on div "Data Conflicts" at bounding box center [57, 206] width 47 height 9
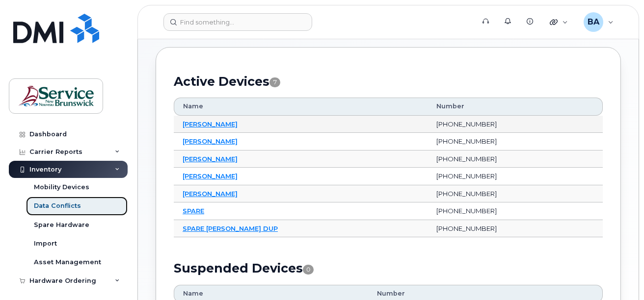
scroll to position [147, 0]
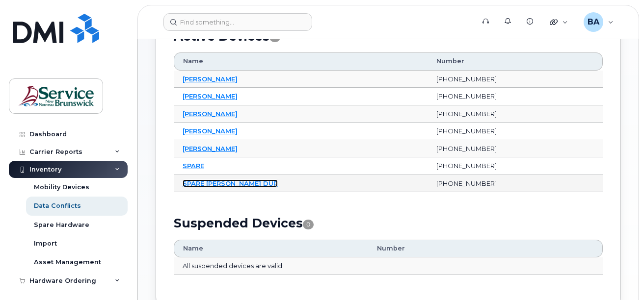
click at [217, 182] on link "SPARE [PERSON_NAME] DUP" at bounding box center [230, 184] width 95 height 8
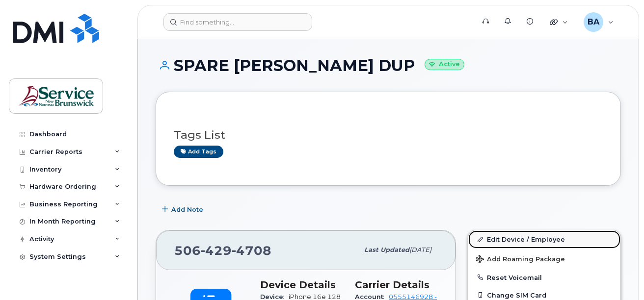
click at [496, 237] on link "Edit Device / Employee" at bounding box center [544, 240] width 152 height 18
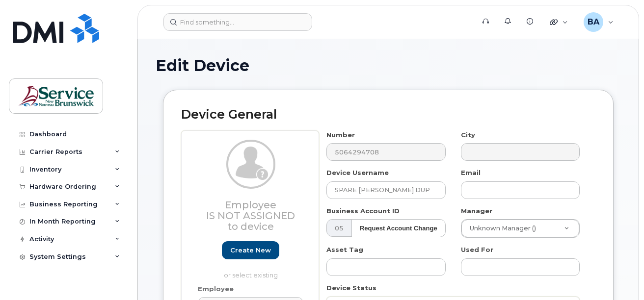
select select "34532060"
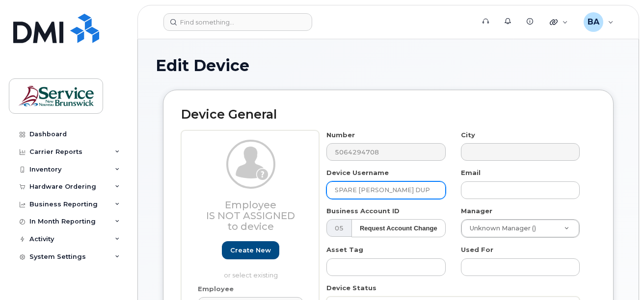
drag, startPoint x: 408, startPoint y: 190, endPoint x: 322, endPoint y: 197, distance: 86.1
click at [322, 197] on div "Device Username SPARE M. Gillis DUP" at bounding box center [386, 183] width 134 height 31
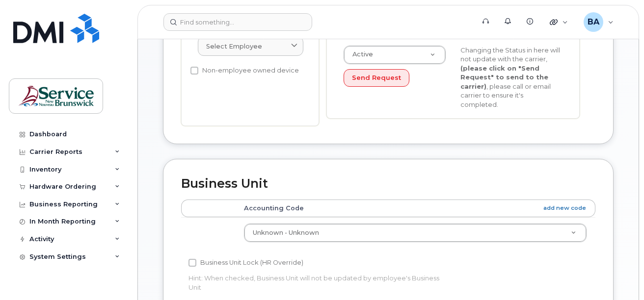
scroll to position [295, 0]
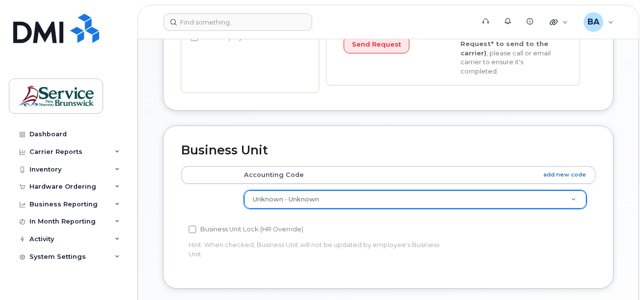
type input "Kate Butler"
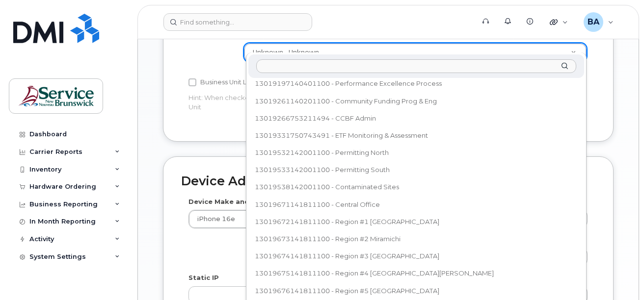
scroll to position [99, 0]
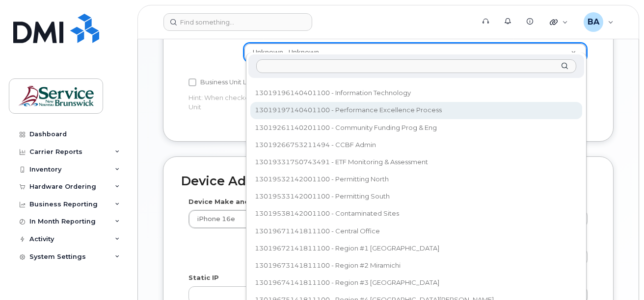
select select "35805333"
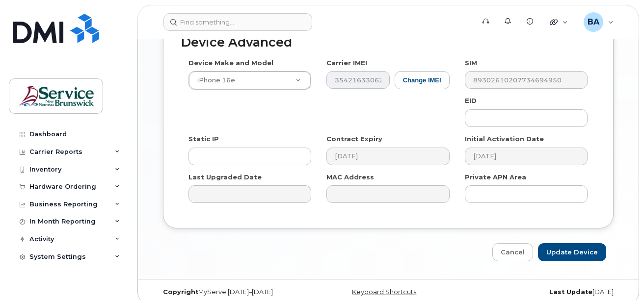
scroll to position [582, 0]
click at [567, 249] on input "Update Device" at bounding box center [572, 252] width 68 height 18
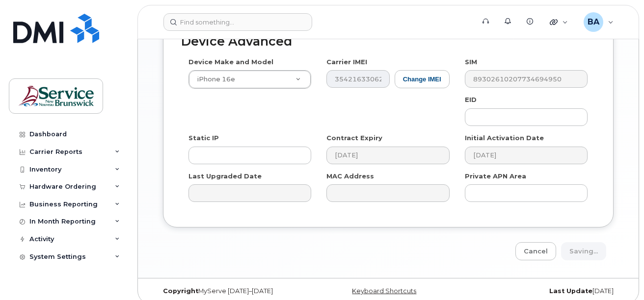
type input "Saving..."
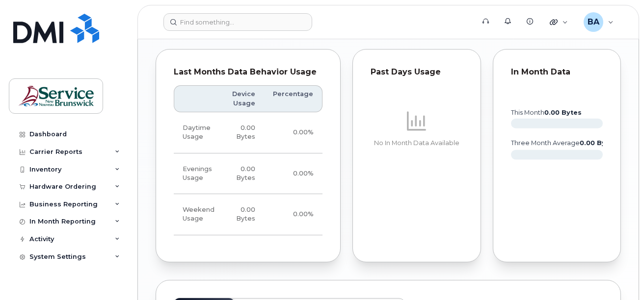
scroll to position [638, 0]
